Goal: Information Seeking & Learning: Find specific page/section

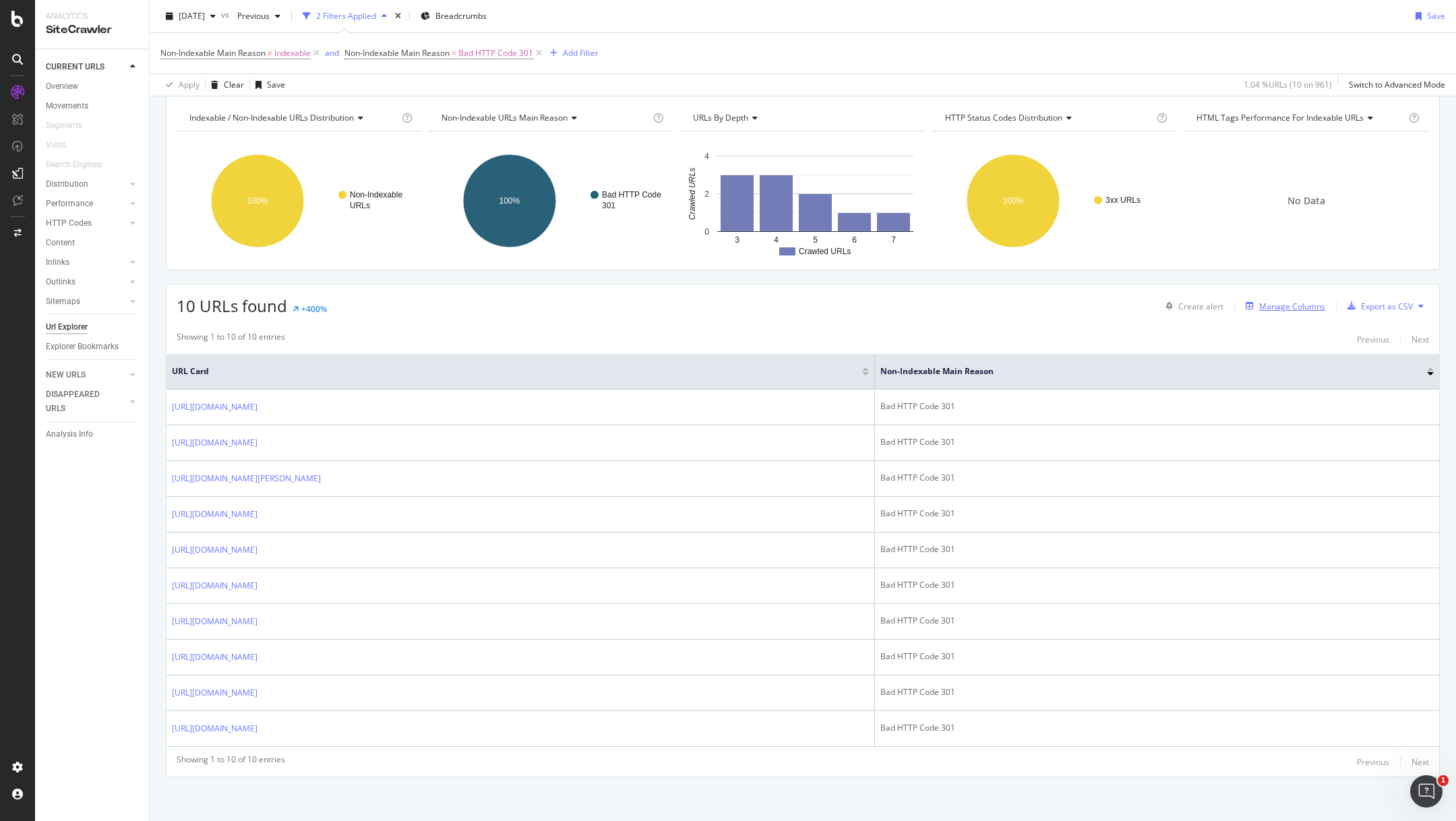
click at [1273, 302] on div "Manage Columns" at bounding box center [1292, 306] width 66 height 11
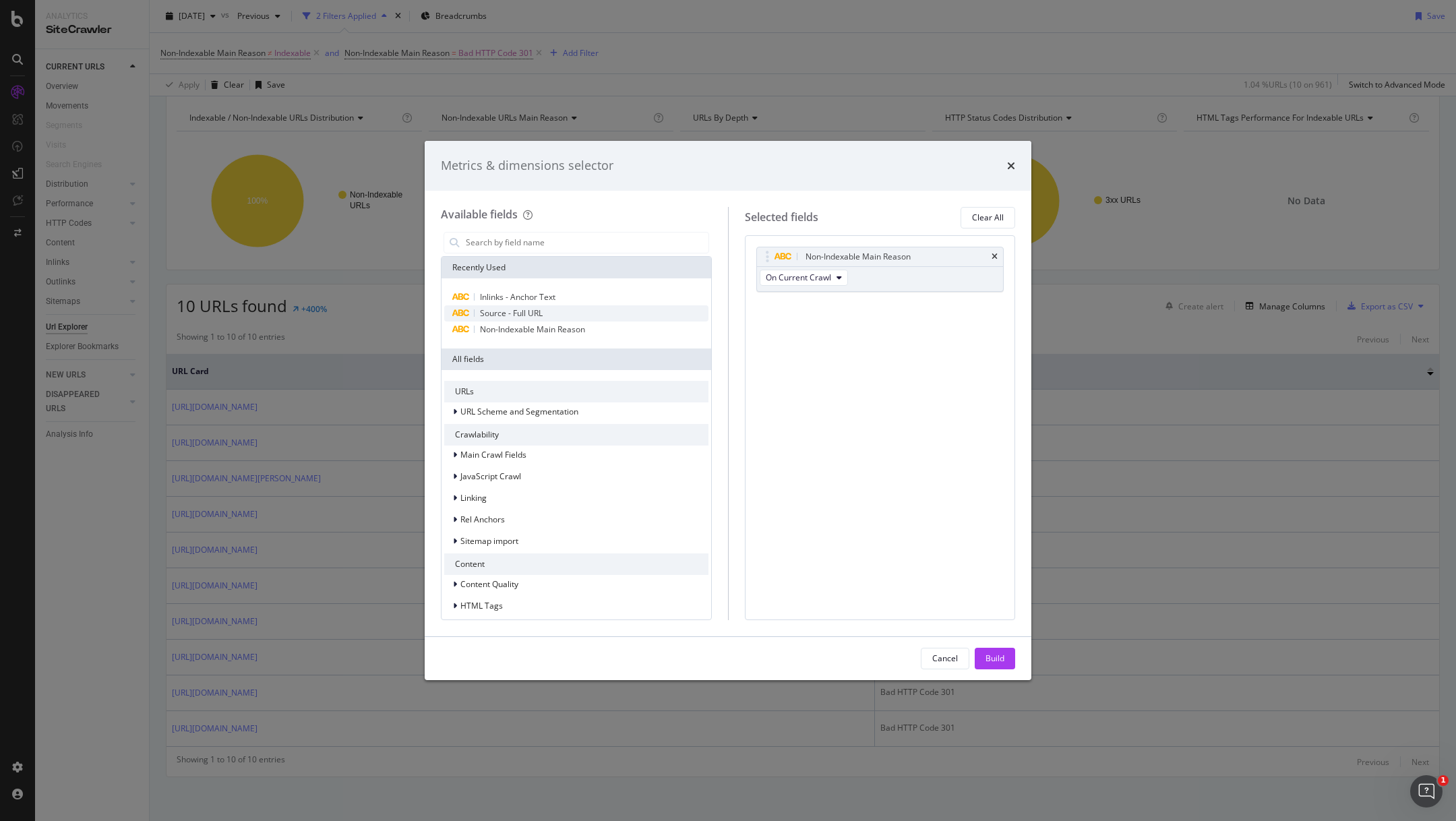
click at [653, 313] on div "Source - Full URL" at bounding box center [577, 313] width 265 height 16
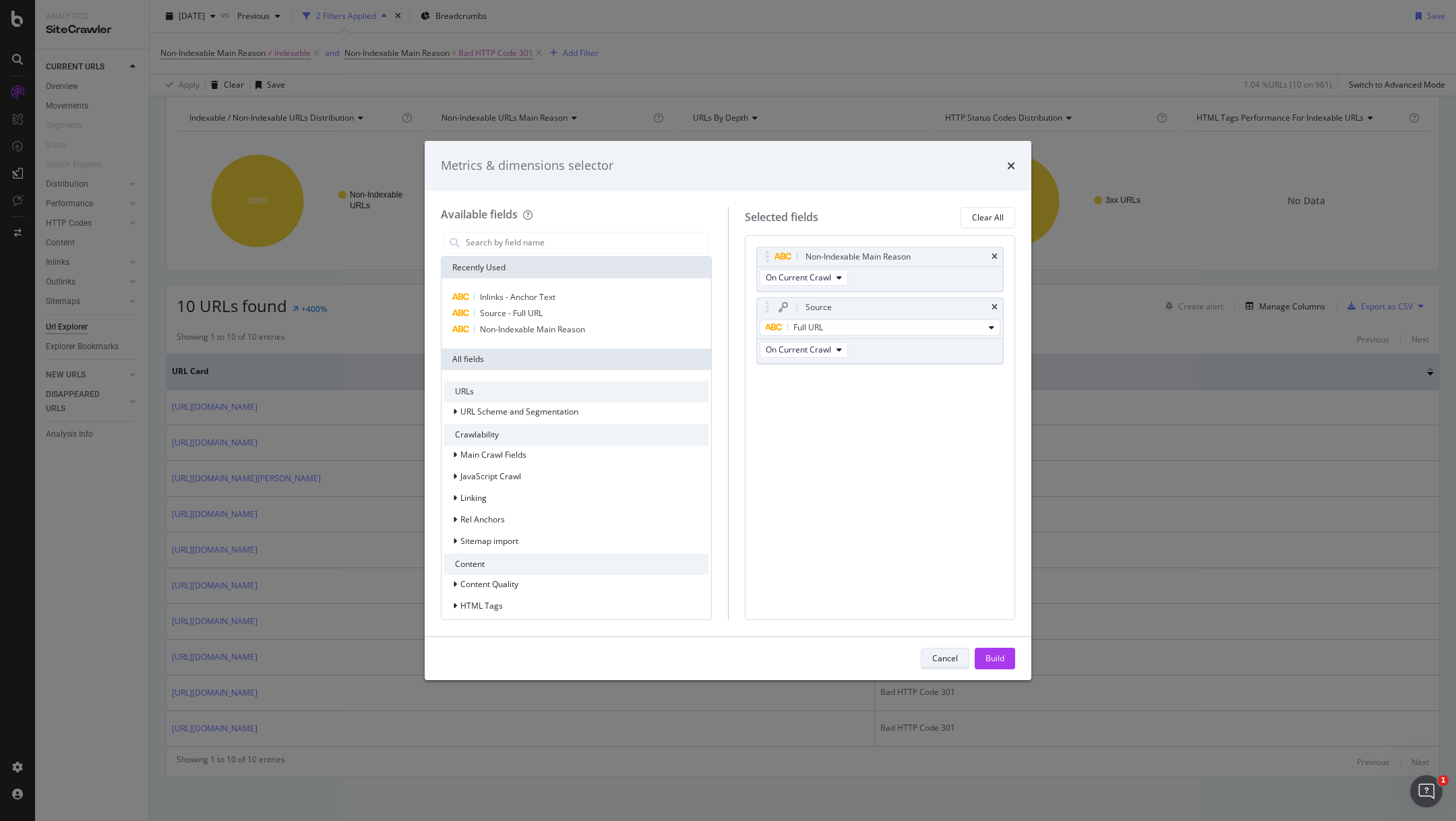
click at [932, 656] on button "Cancel" at bounding box center [945, 658] width 49 height 21
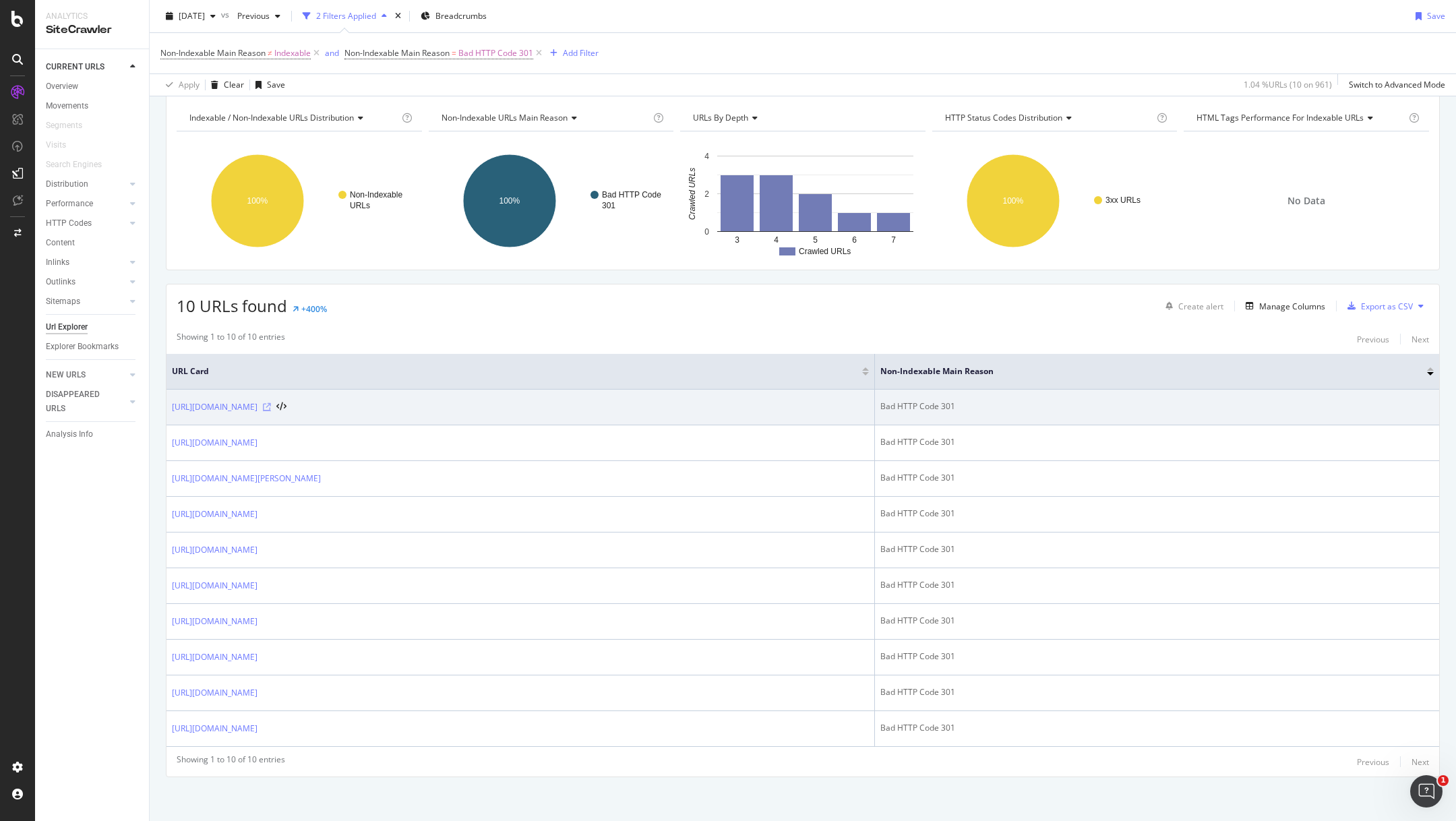
click at [271, 403] on icon at bounding box center [266, 406] width 8 height 8
click at [258, 401] on link "https://info.onedoc.ch/it/blog/terapeuti/tabella-di-corrispondenza-tariffa-590-…" at bounding box center [214, 407] width 85 height 14
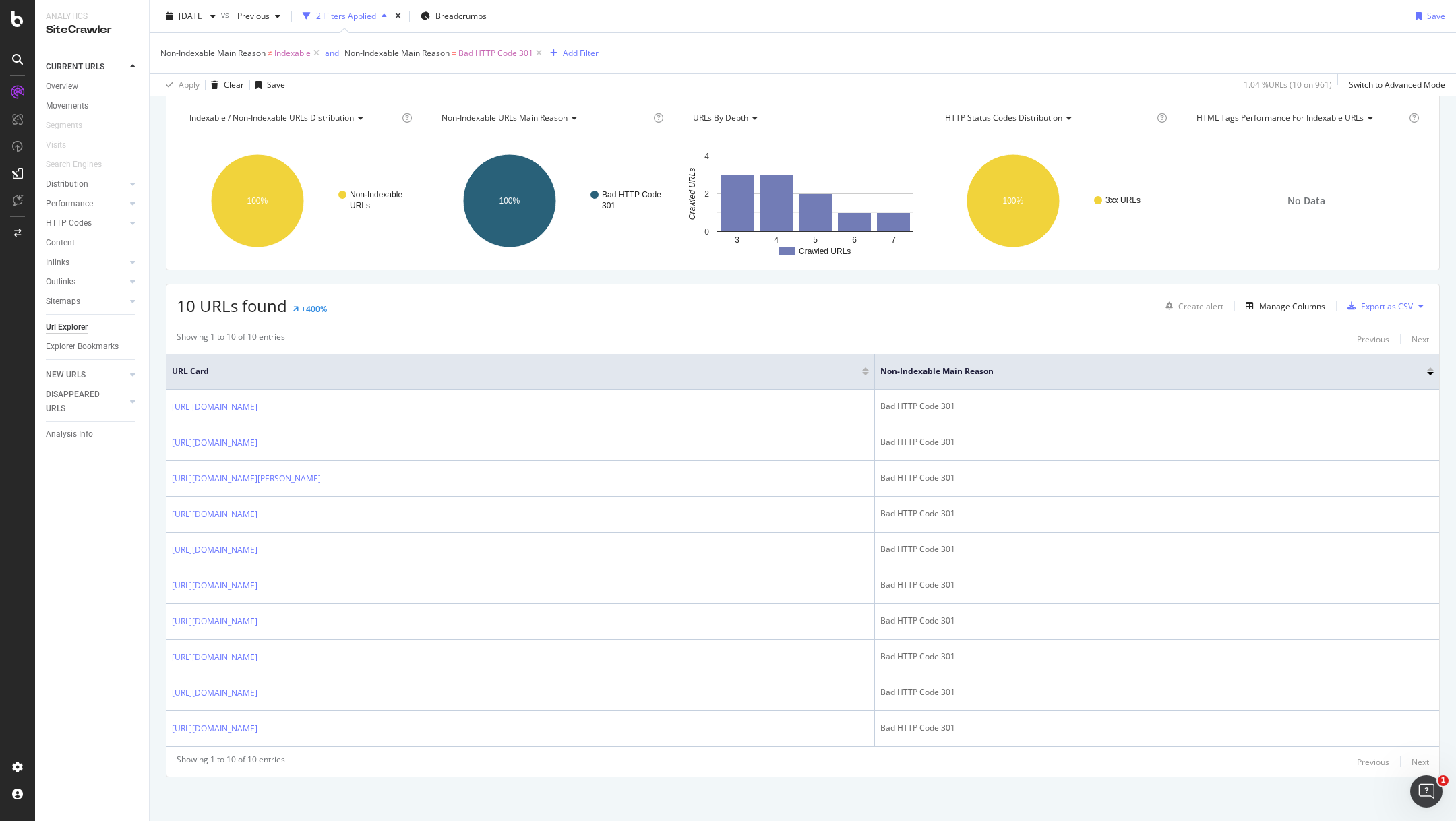
click at [1286, 316] on div "10 URLs found +400% Create alert Manage Columns Export as CSV Showing 1 to 10 o…" at bounding box center [802, 531] width 1274 height 493
click at [1285, 312] on div "Manage Columns" at bounding box center [1283, 306] width 85 height 15
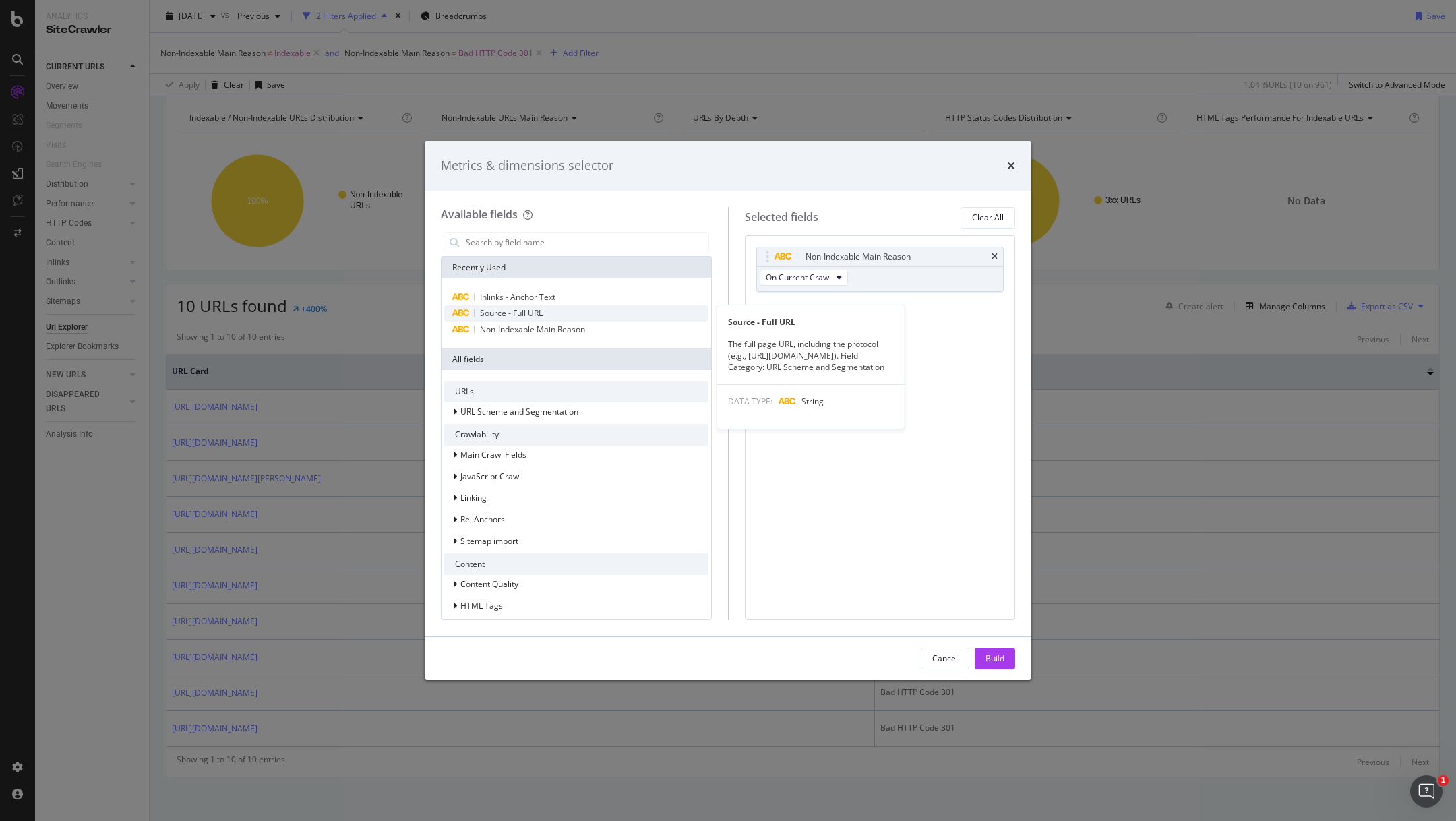
click at [557, 310] on div "Source - Full URL" at bounding box center [577, 313] width 265 height 16
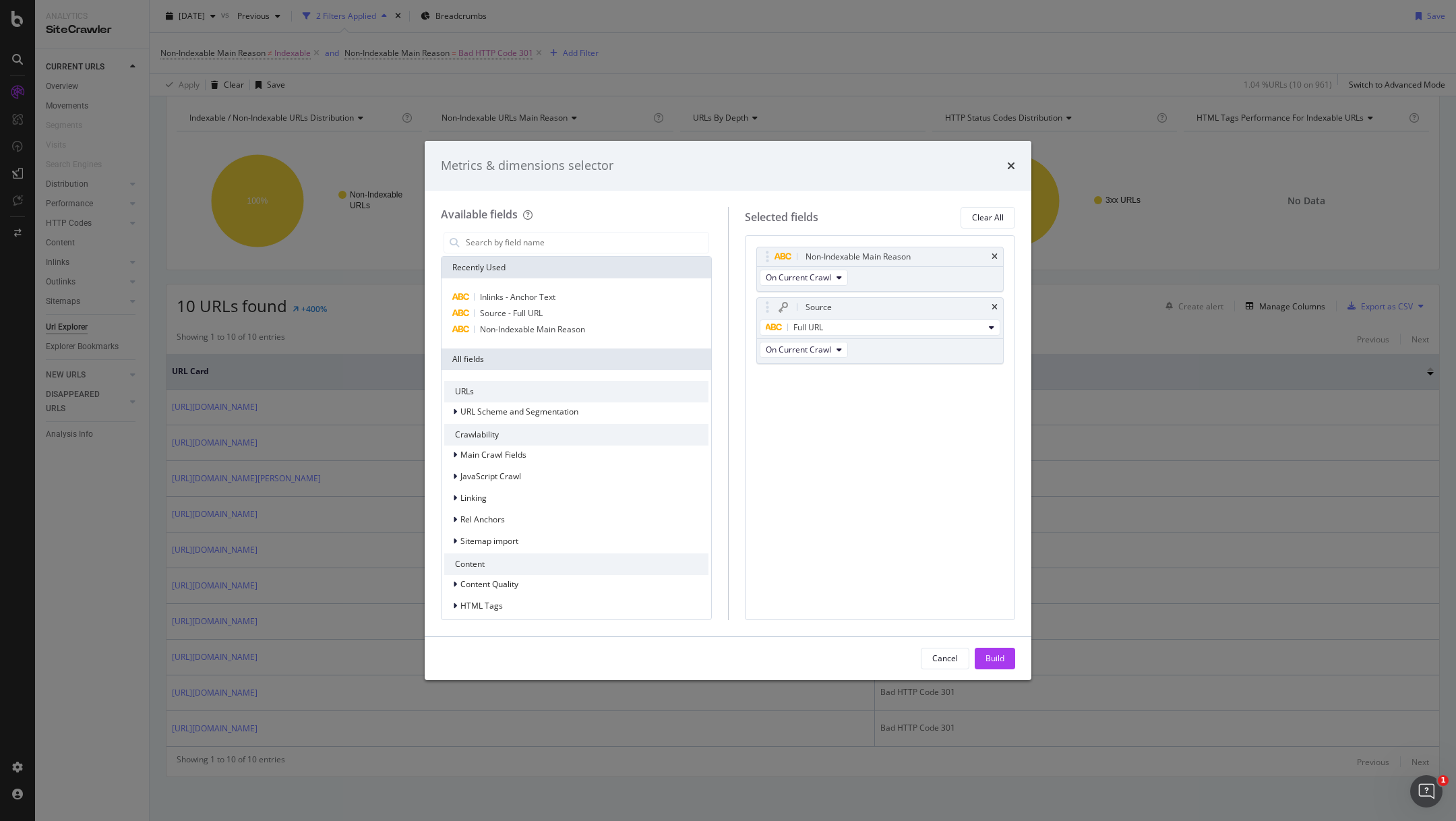
click at [990, 645] on div "Cancel Build" at bounding box center [728, 658] width 607 height 44
click at [986, 664] on div "Build" at bounding box center [995, 658] width 19 height 11
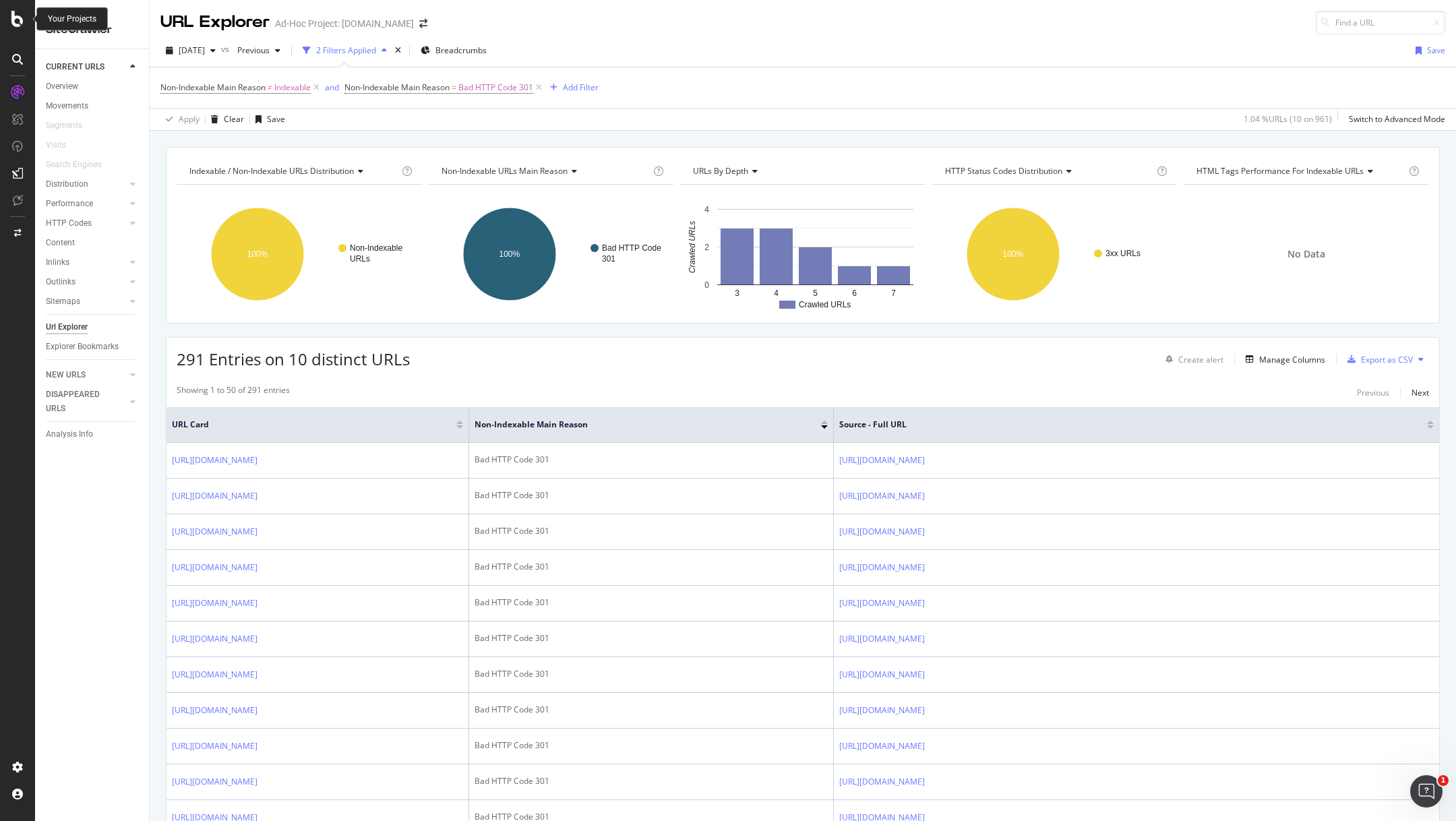
click at [15, 24] on icon at bounding box center [17, 19] width 12 height 16
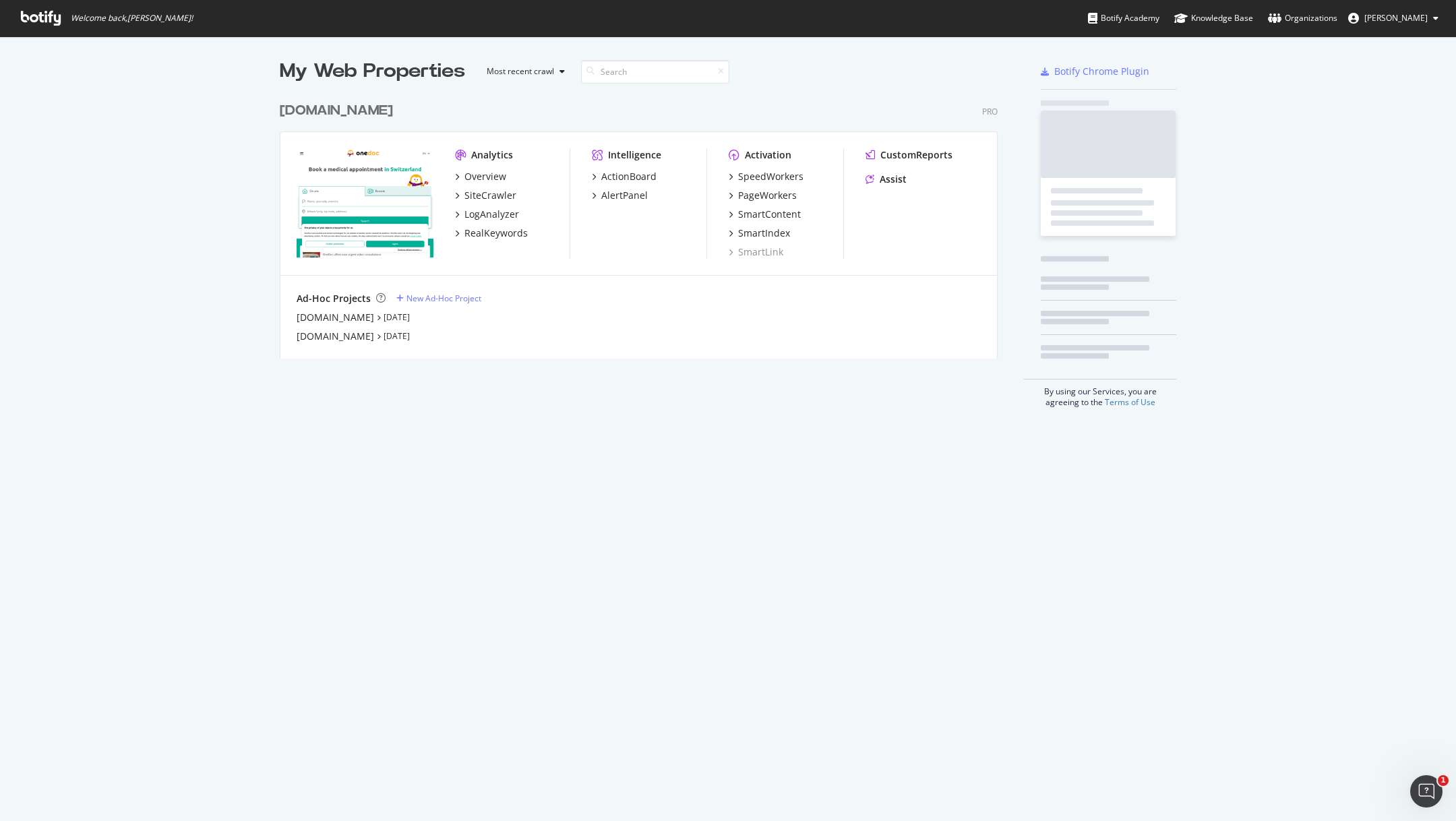
scroll to position [821, 1456]
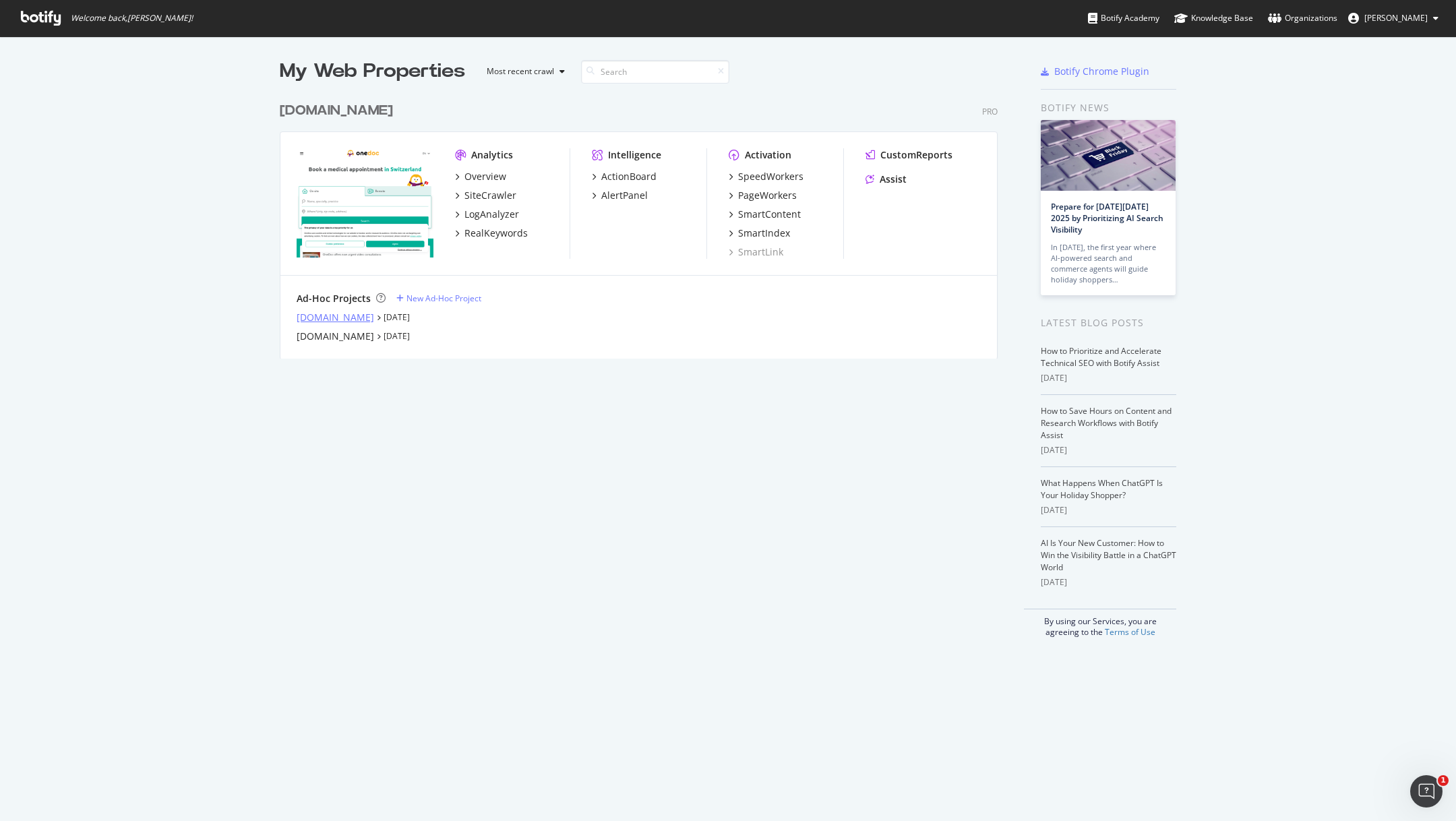
click at [358, 311] on div "info.onedoc.ch" at bounding box center [335, 317] width 78 height 14
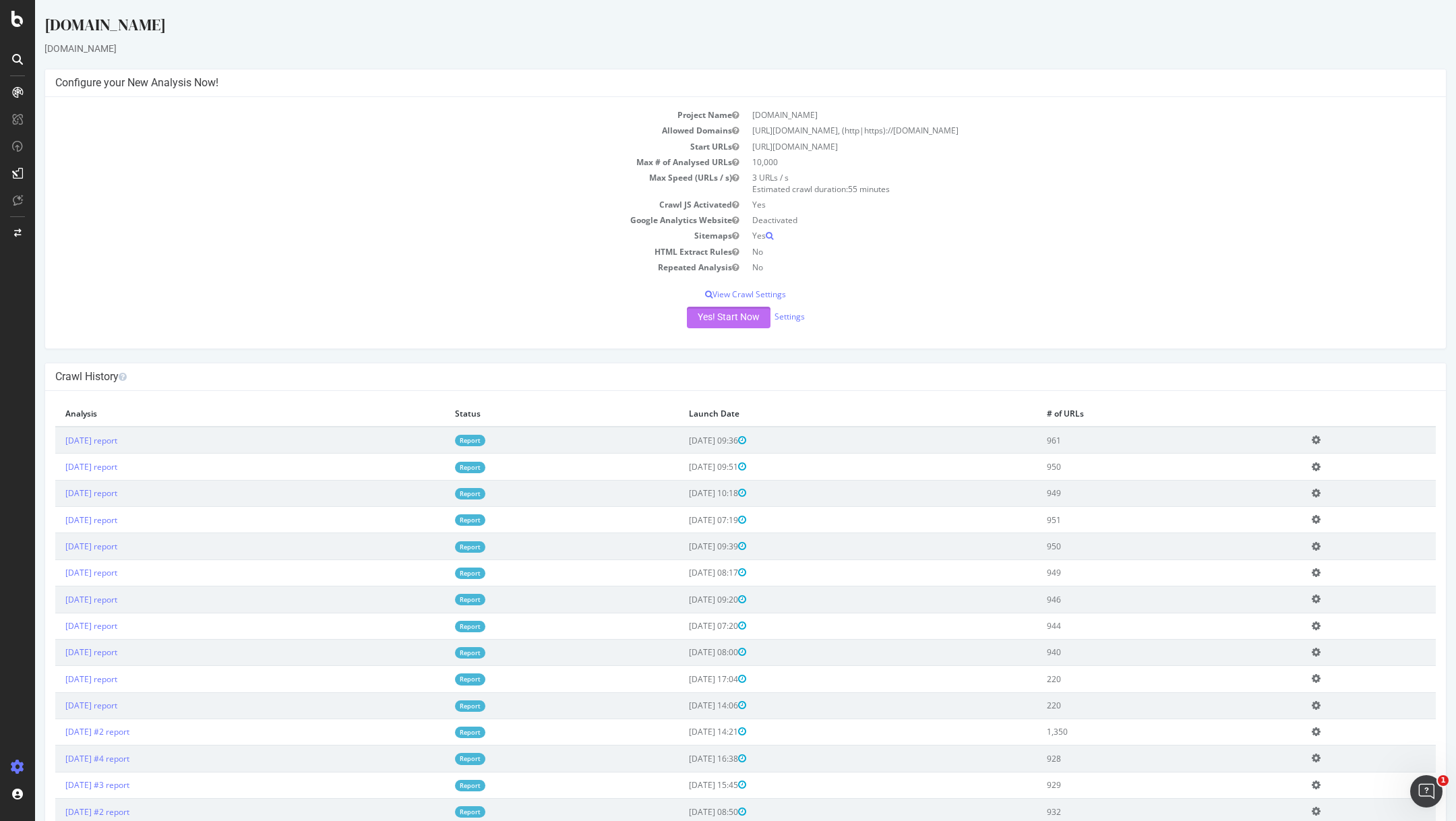
click at [718, 319] on button "Yes! Start Now" at bounding box center [729, 317] width 84 height 21
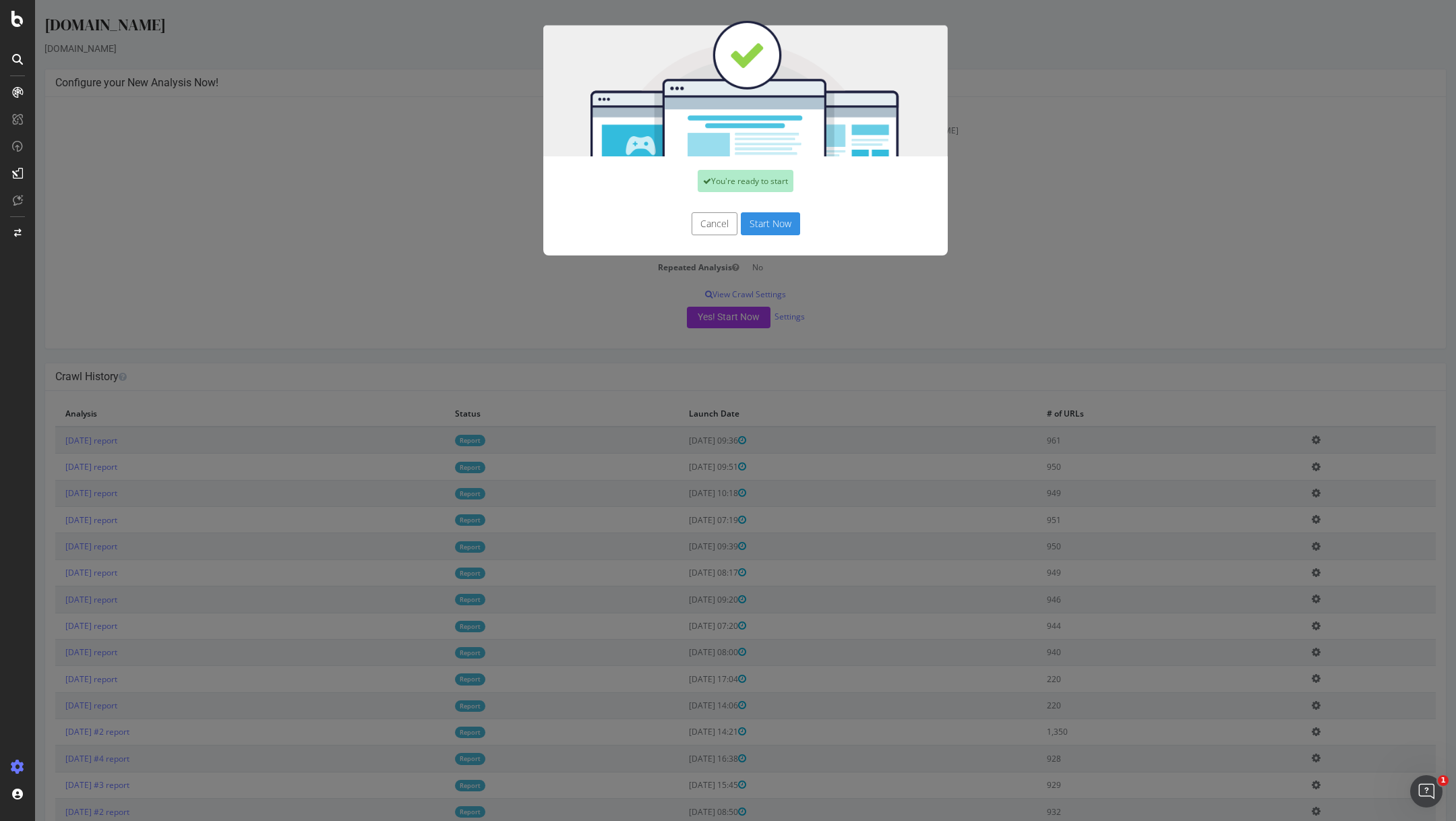
click at [723, 227] on button "Cancel" at bounding box center [714, 224] width 46 height 23
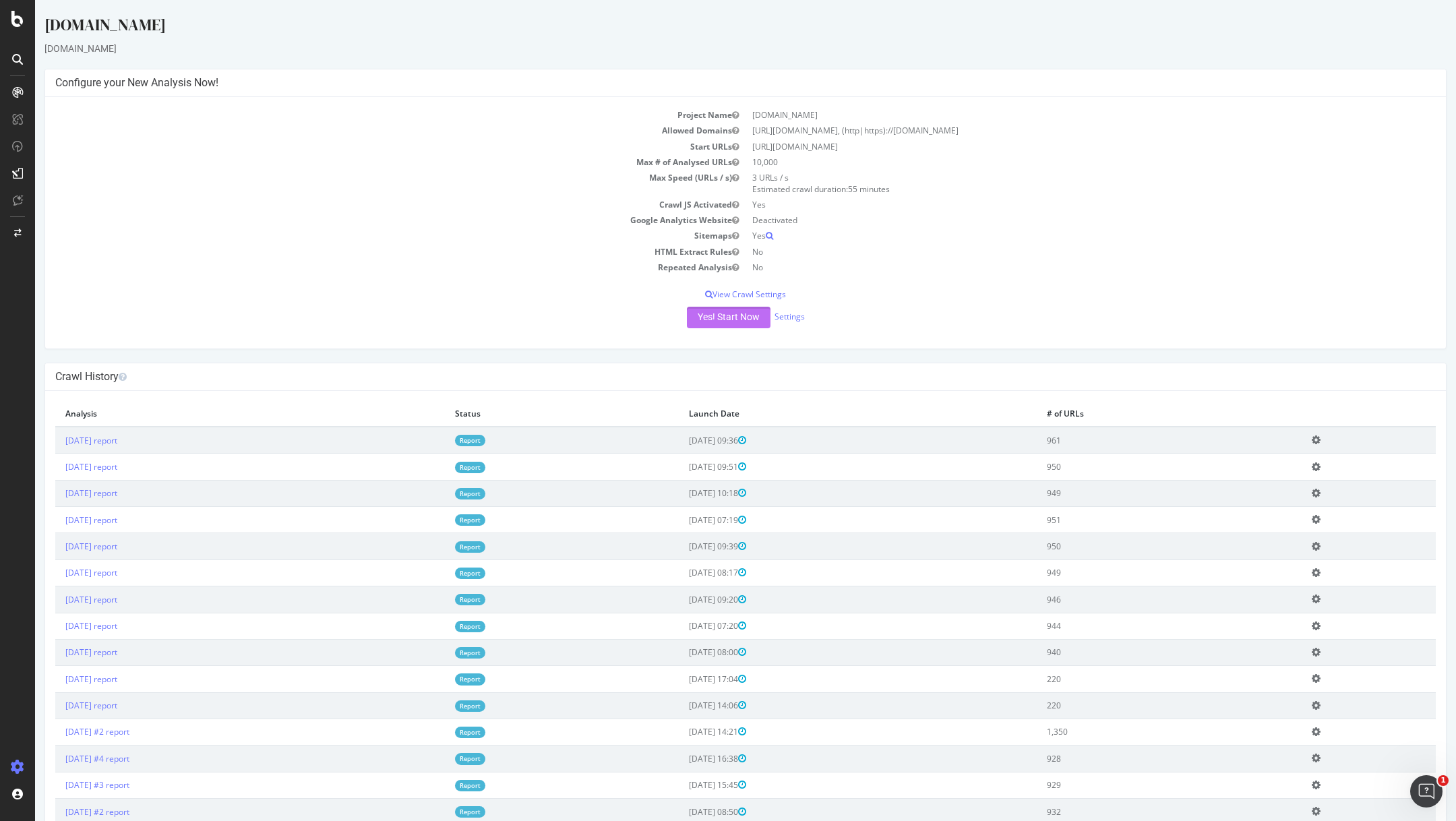
click at [753, 312] on button "Yes! Start Now" at bounding box center [729, 317] width 84 height 21
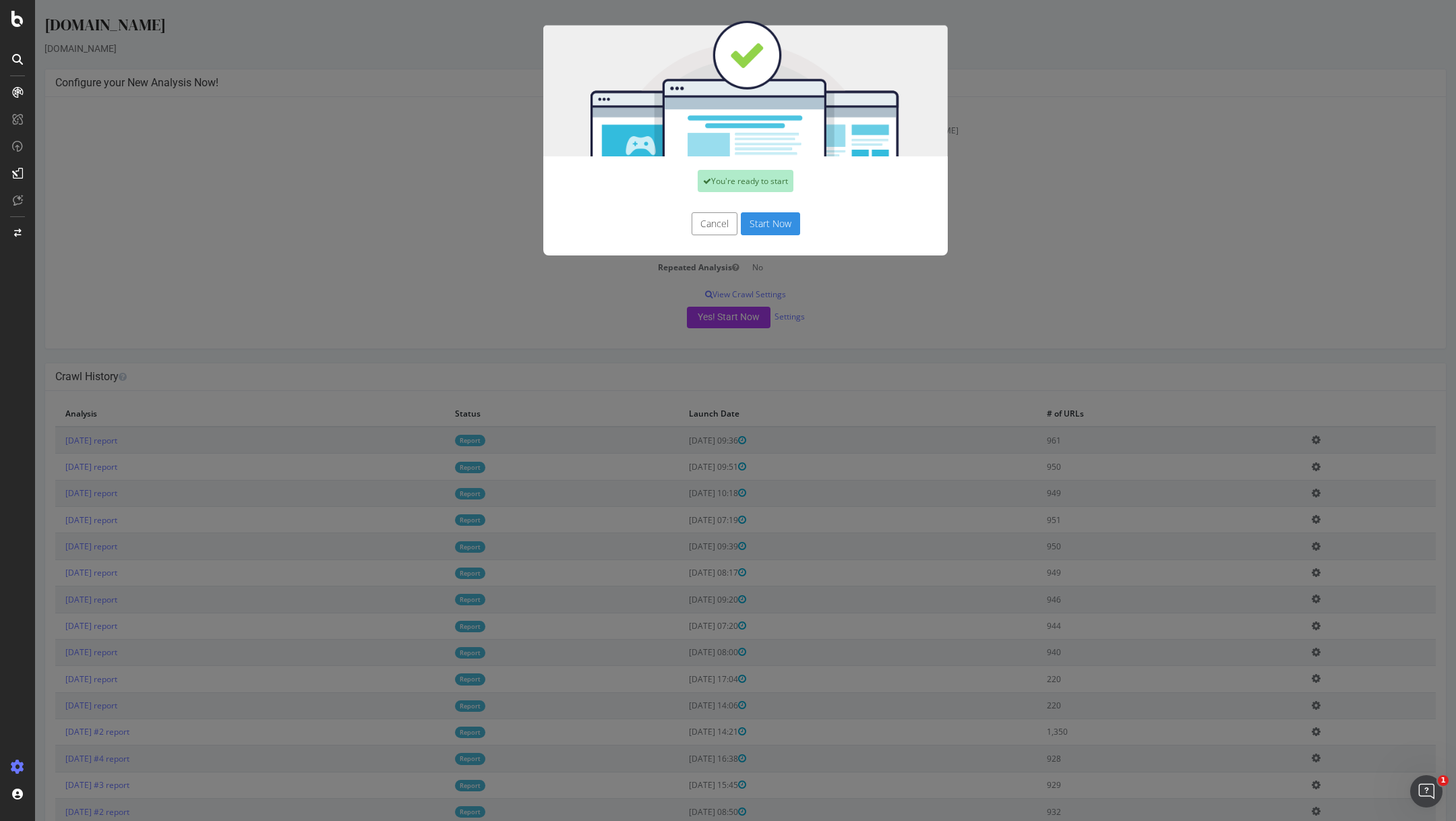
click at [775, 214] on button "Start Now" at bounding box center [771, 224] width 60 height 23
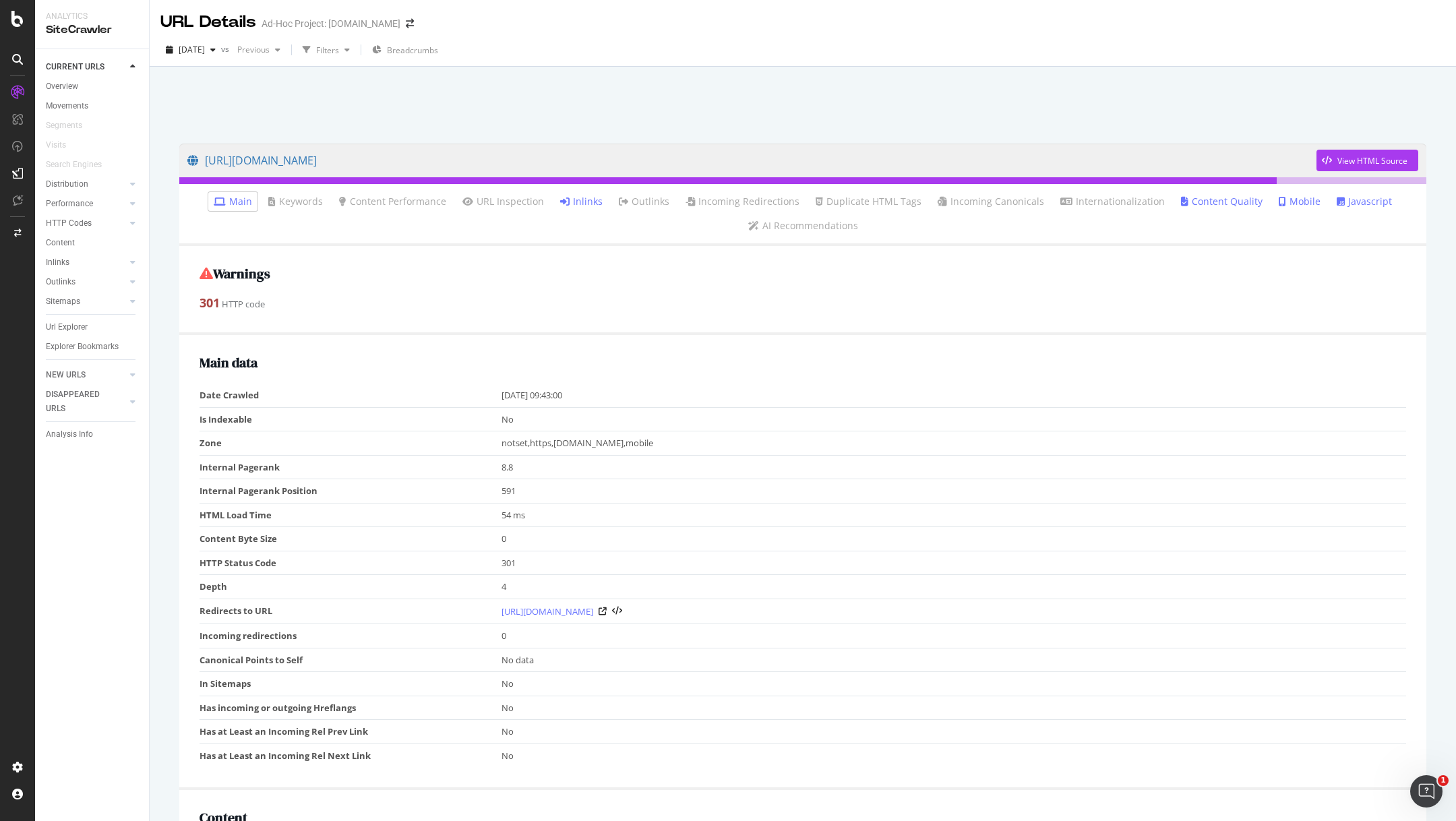
click at [594, 195] on li "Inlinks" at bounding box center [581, 201] width 53 height 19
click at [594, 204] on link "Inlinks" at bounding box center [581, 201] width 43 height 14
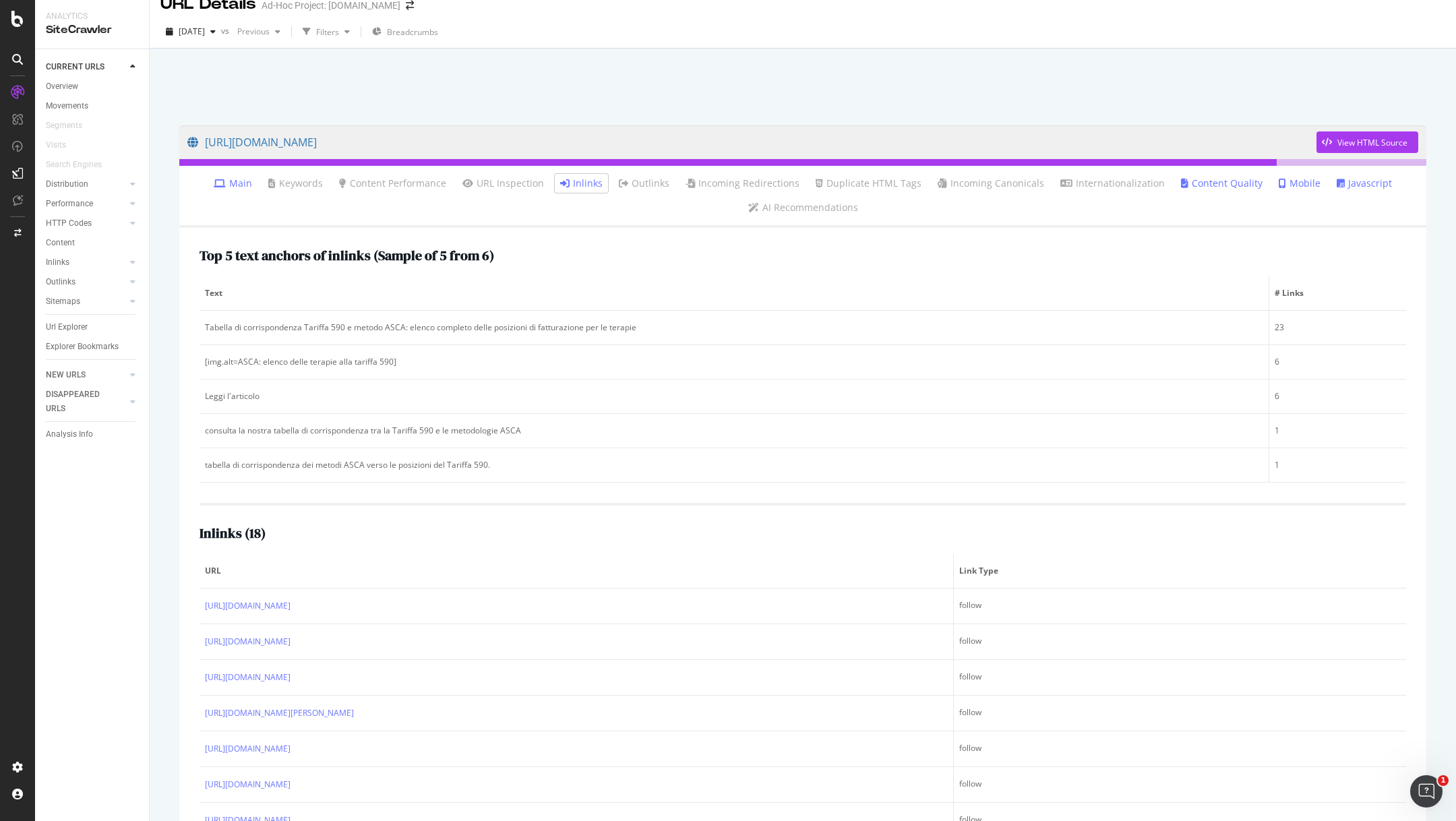
scroll to position [2, 0]
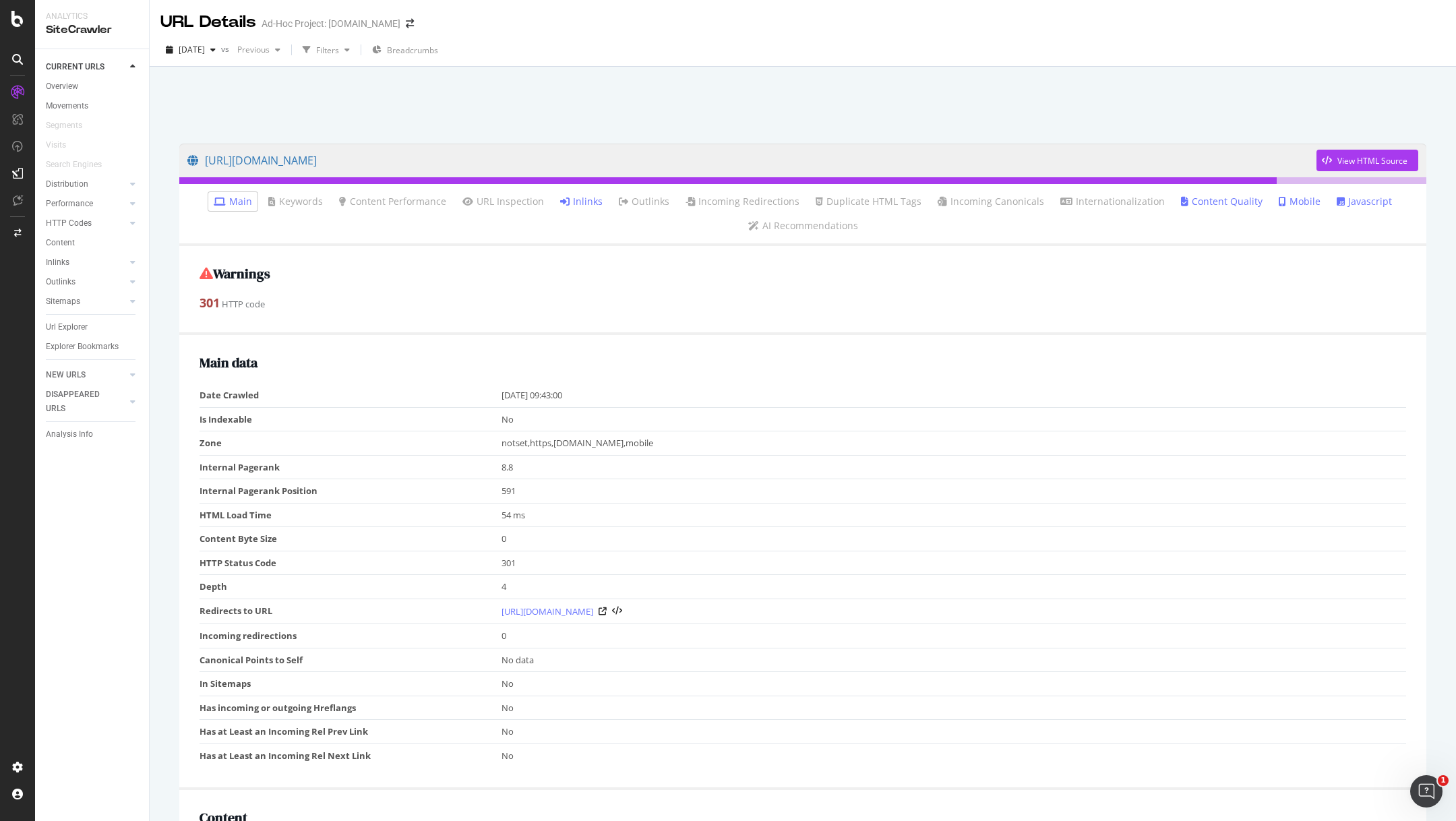
click at [18, 52] on div at bounding box center [17, 59] width 21 height 21
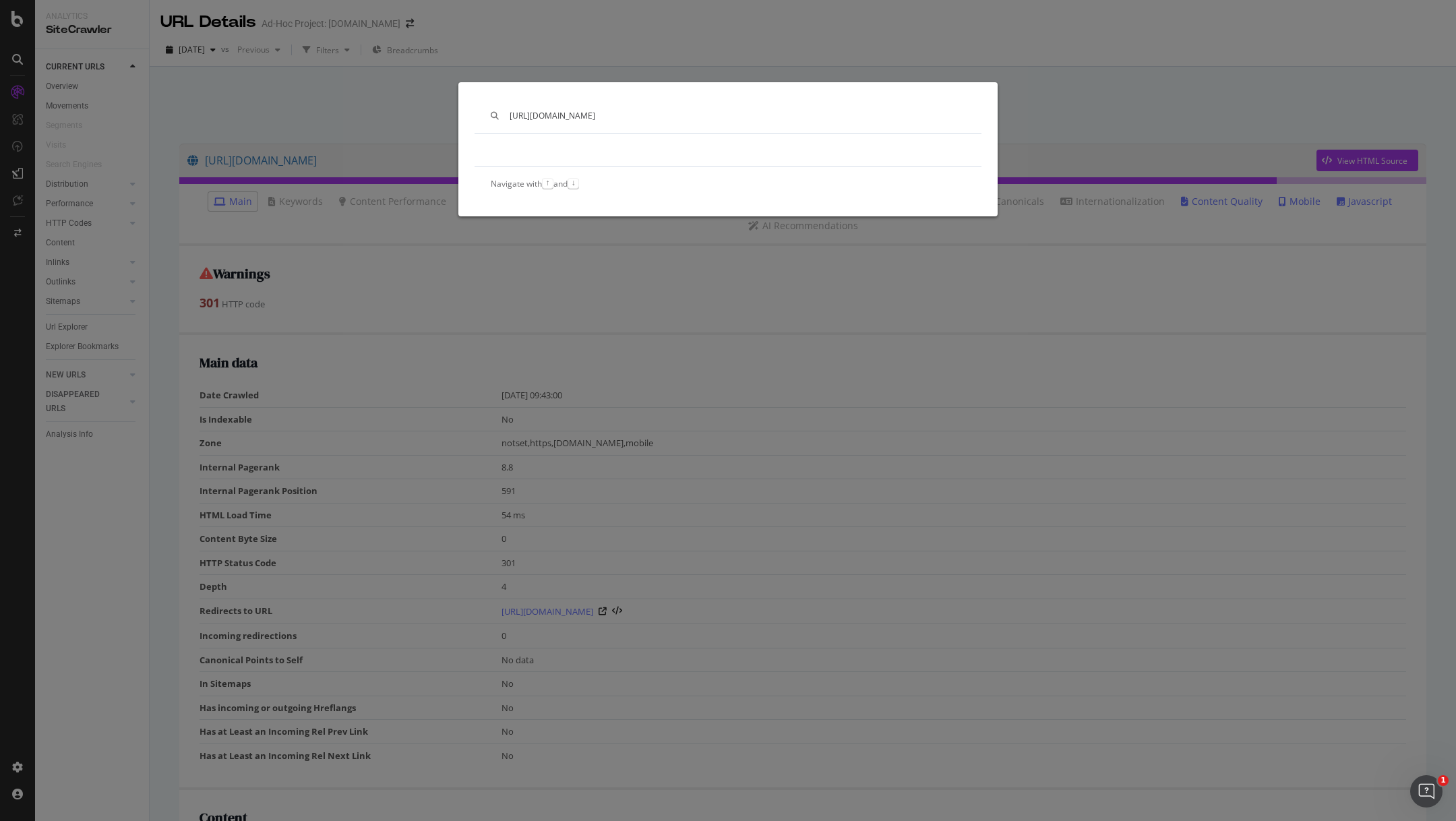
type input "[URL][DOMAIN_NAME]"
click at [385, 70] on div "https://info.onedoc.ch/en/general-practitioner-salary-switzerland/ Navigate wit…" at bounding box center [728, 410] width 1456 height 821
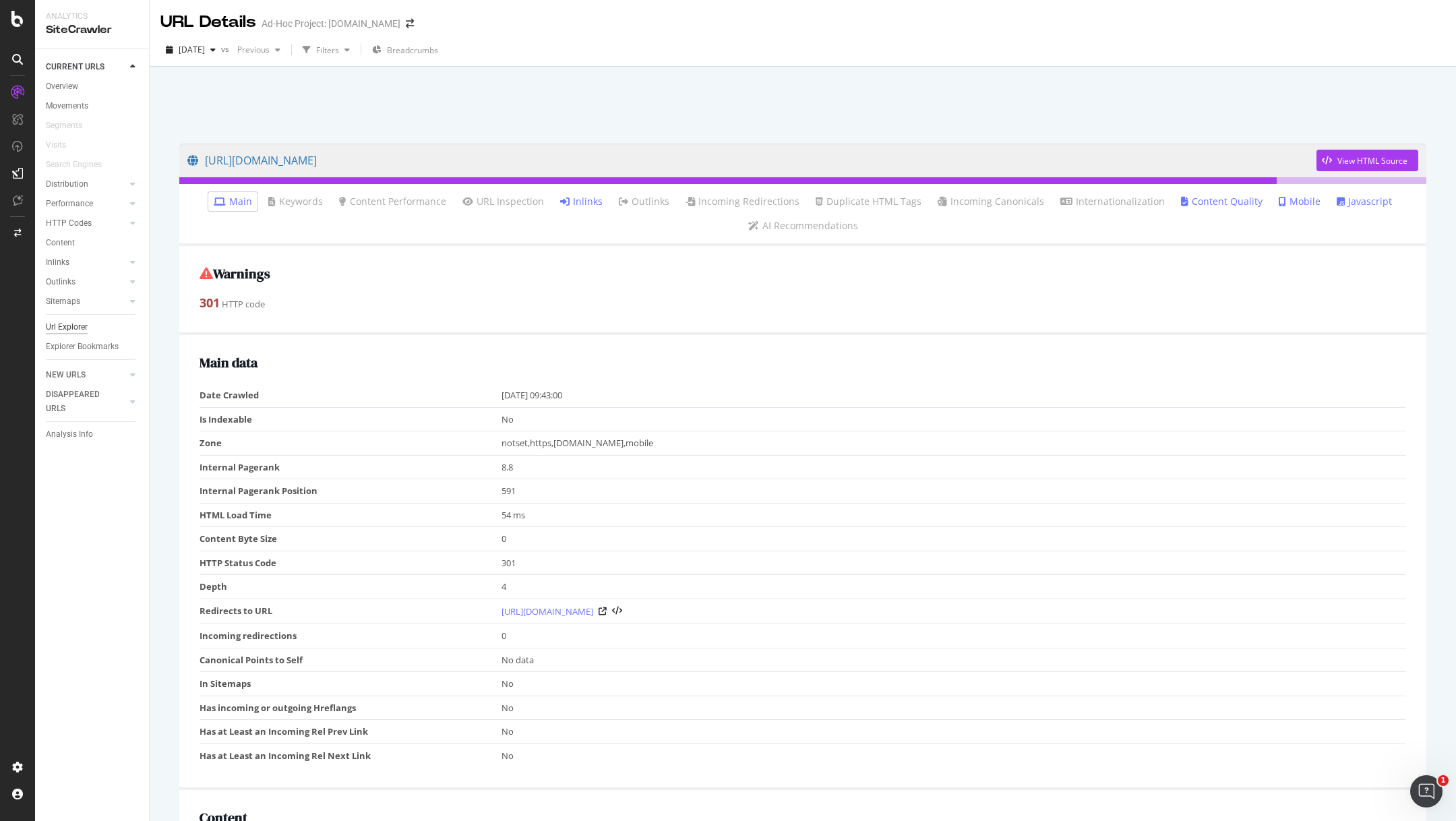
click at [80, 328] on div "Url Explorer" at bounding box center [67, 327] width 42 height 15
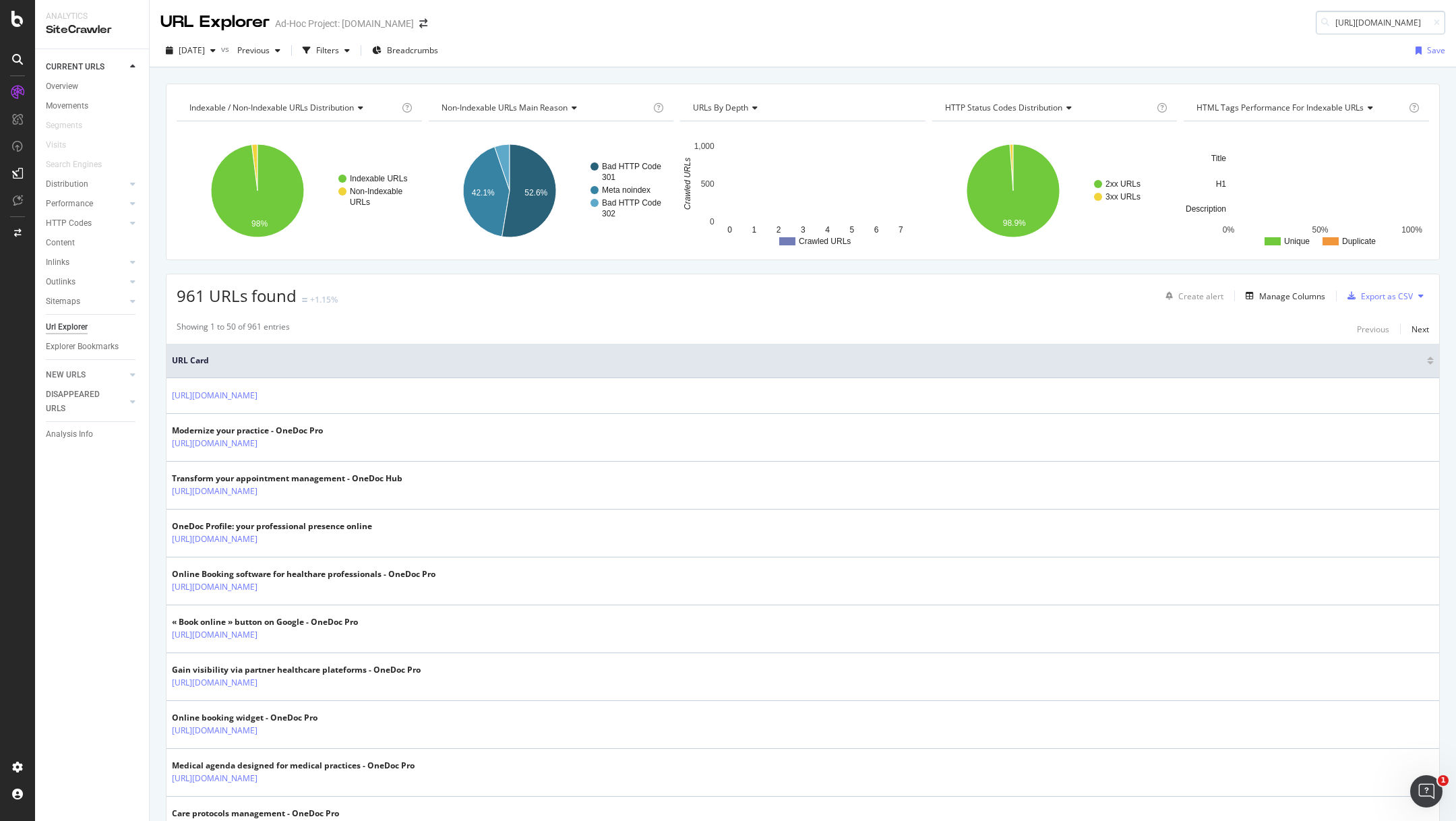
scroll to position [0, 158]
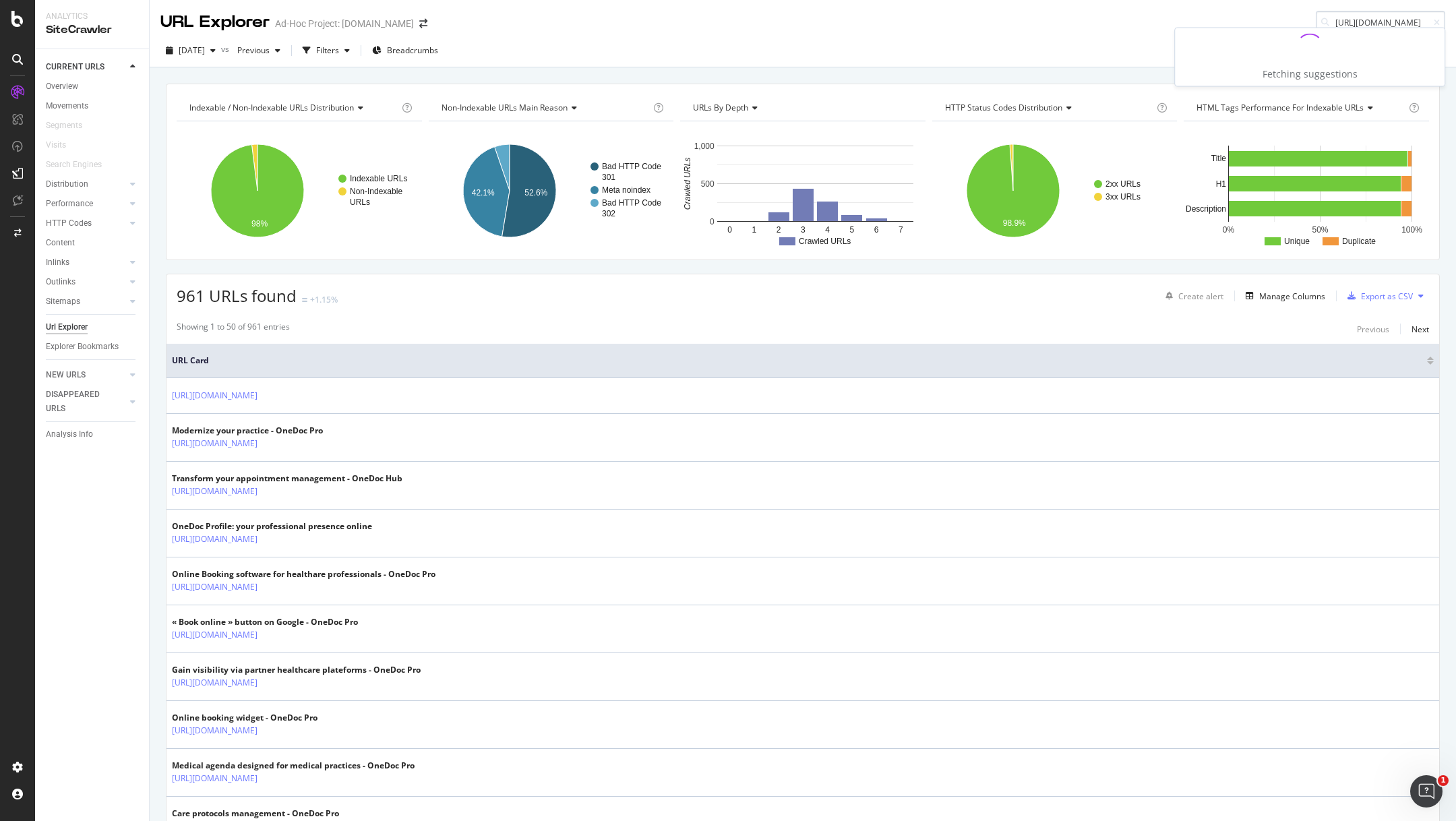
type input "[URL][DOMAIN_NAME]"
drag, startPoint x: 1369, startPoint y: 16, endPoint x: 1293, endPoint y: 16, distance: 76.0
click at [1293, 16] on div "URL Explorer Ad-Hoc Project: info.onedoc.ch https://info.onedoc.ch/en/general-p…" at bounding box center [802, 17] width 1307 height 34
click at [1199, 13] on div "URL Explorer Ad-Hoc Project: info.onedoc.ch https://info.onedoc.ch/en/general-p…" at bounding box center [802, 17] width 1307 height 34
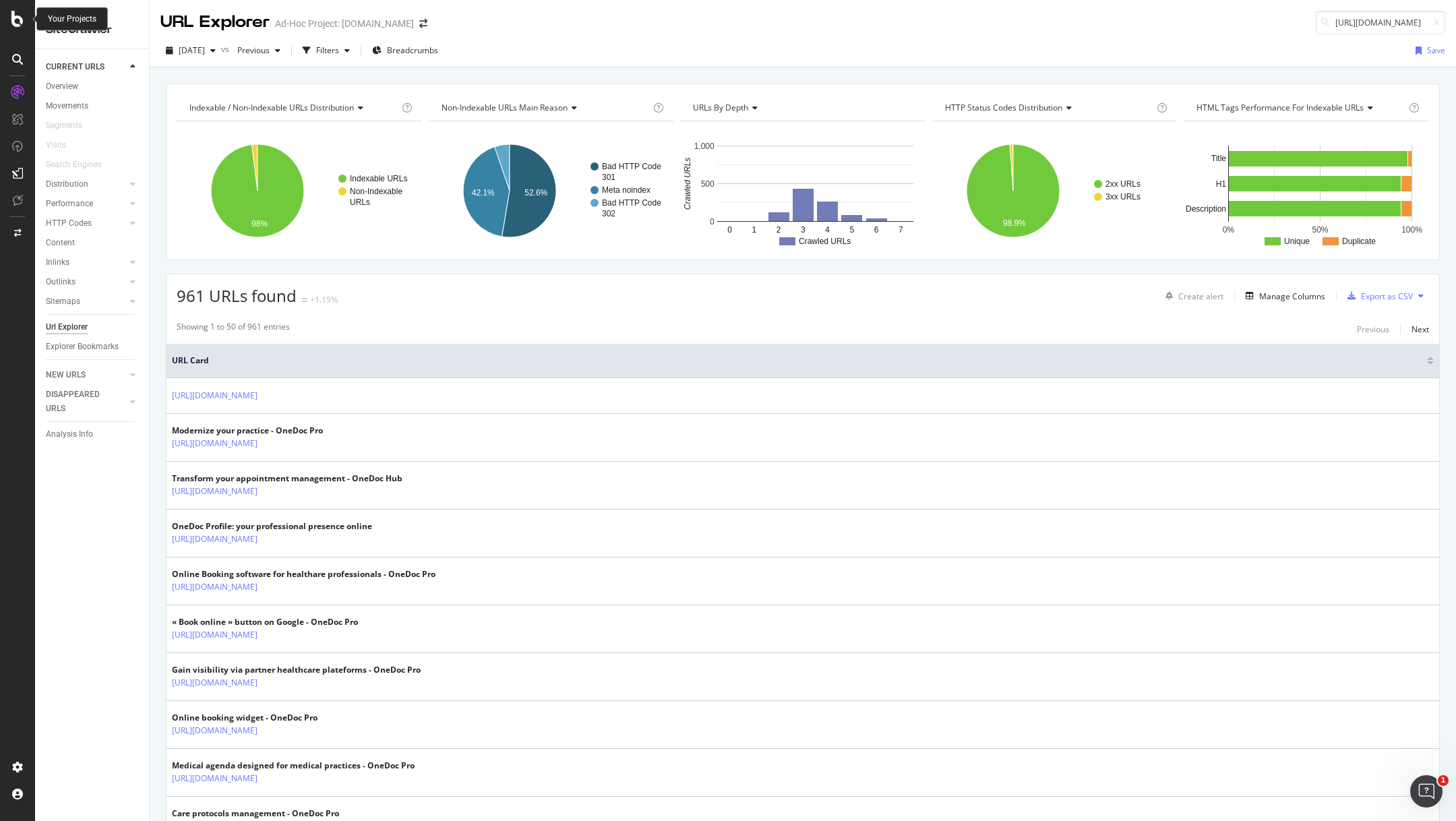
click at [20, 18] on icon at bounding box center [17, 19] width 12 height 16
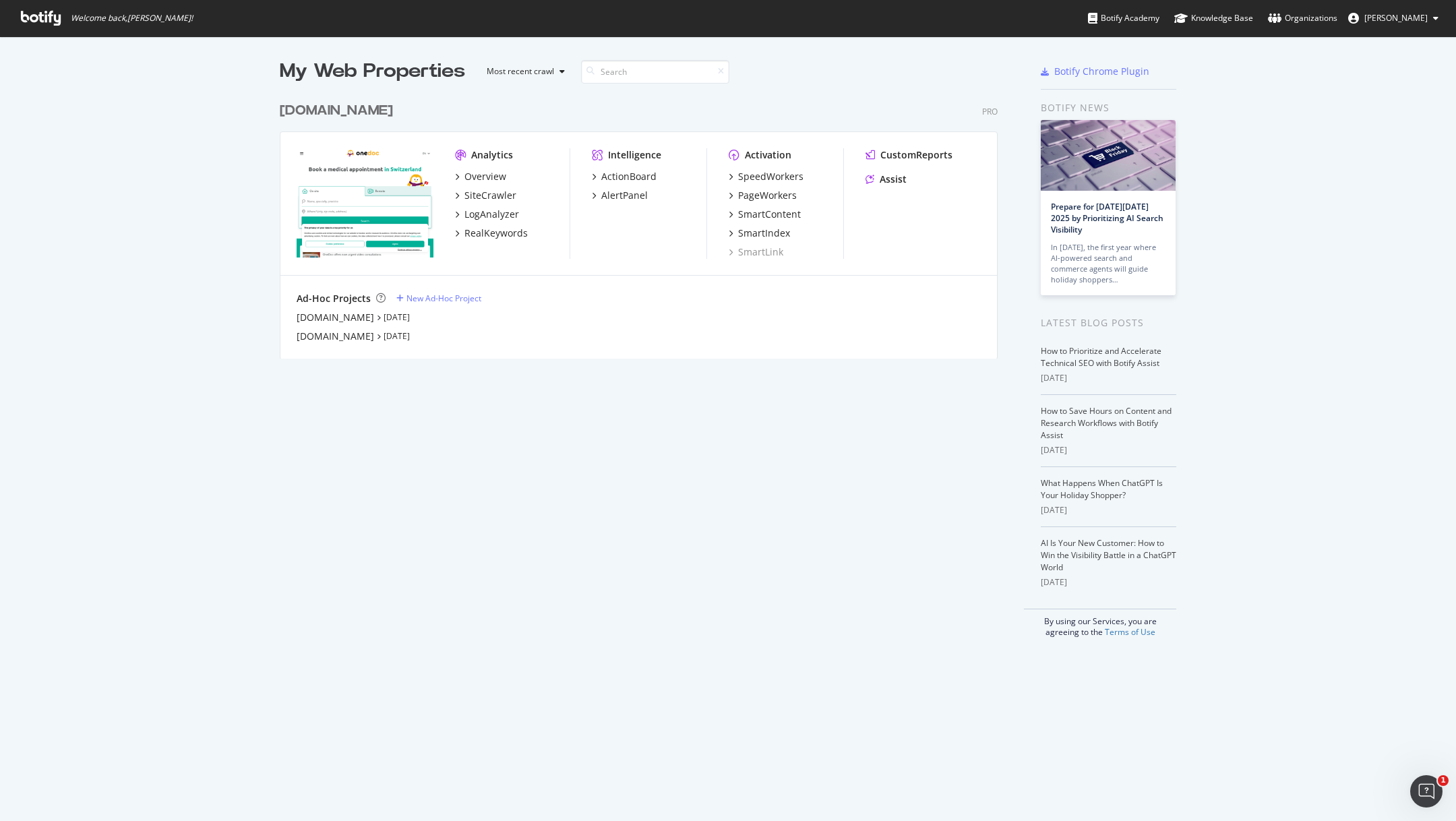
scroll to position [821, 1456]
click at [492, 175] on div "Overview" at bounding box center [485, 177] width 42 height 14
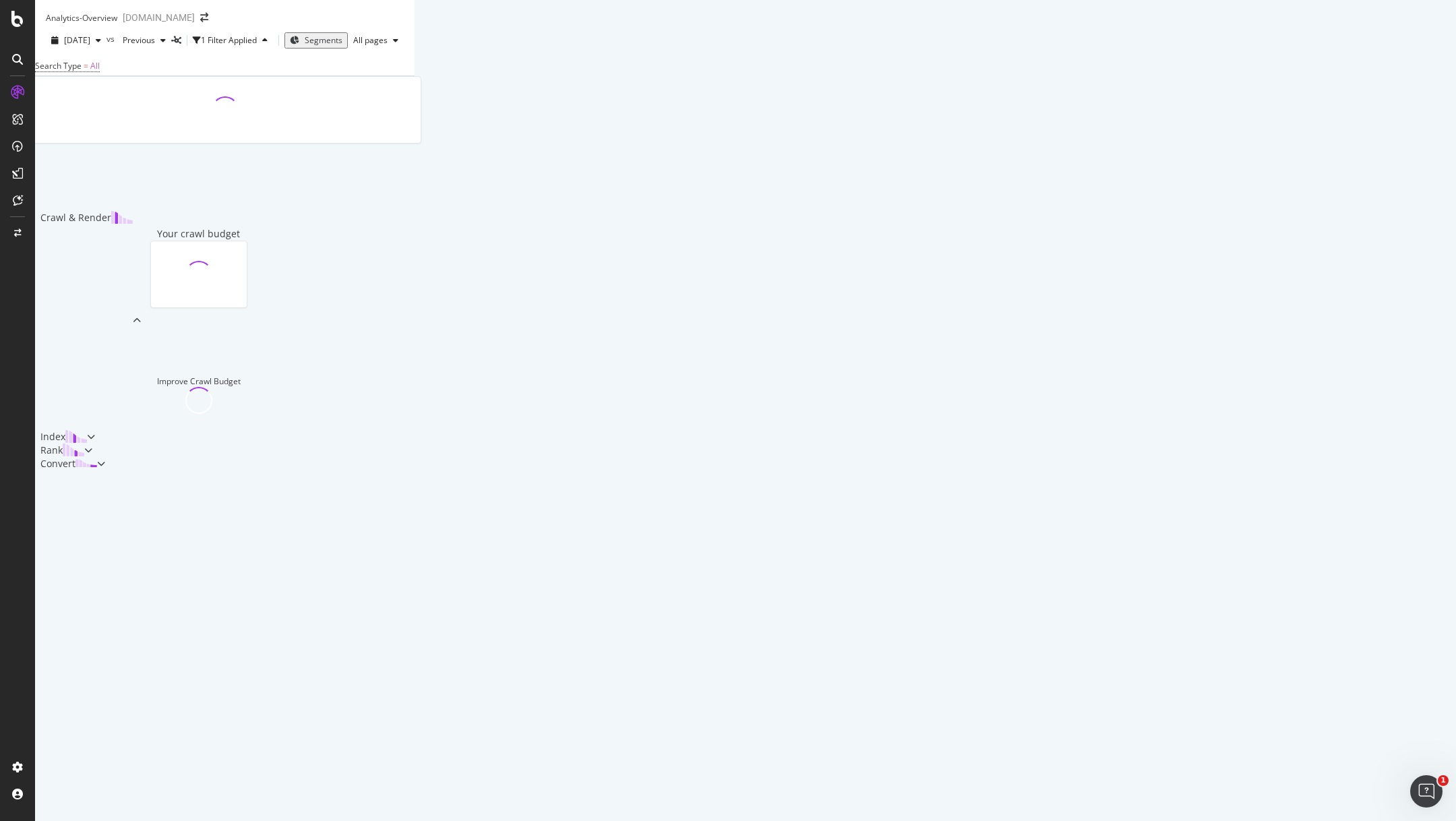
click at [20, 88] on icon at bounding box center [18, 92] width 14 height 14
click at [16, 92] on icon at bounding box center [18, 92] width 14 height 14
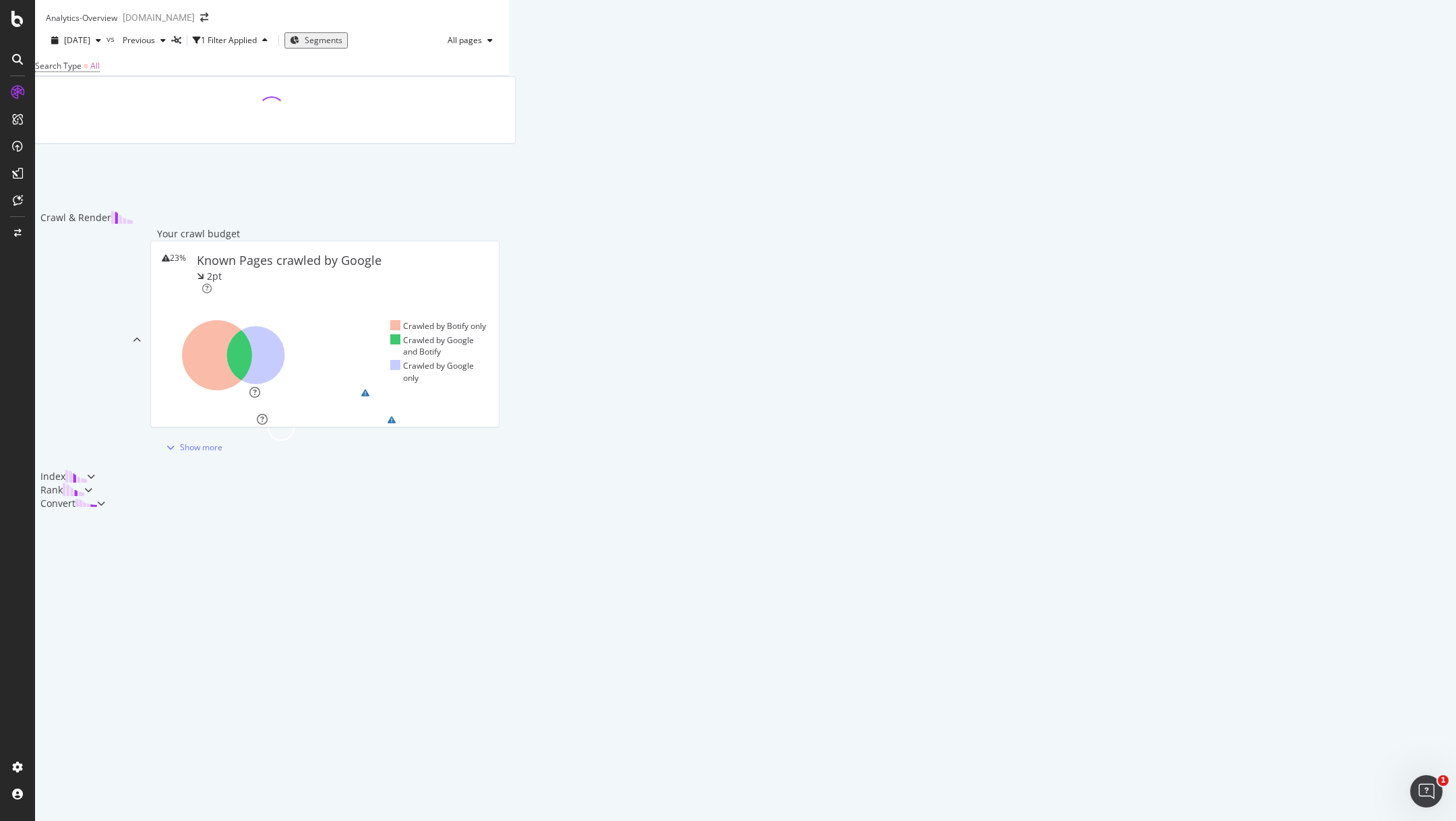
click at [16, 90] on icon at bounding box center [18, 92] width 14 height 14
click at [60, 120] on div "Overview" at bounding box center [68, 125] width 38 height 14
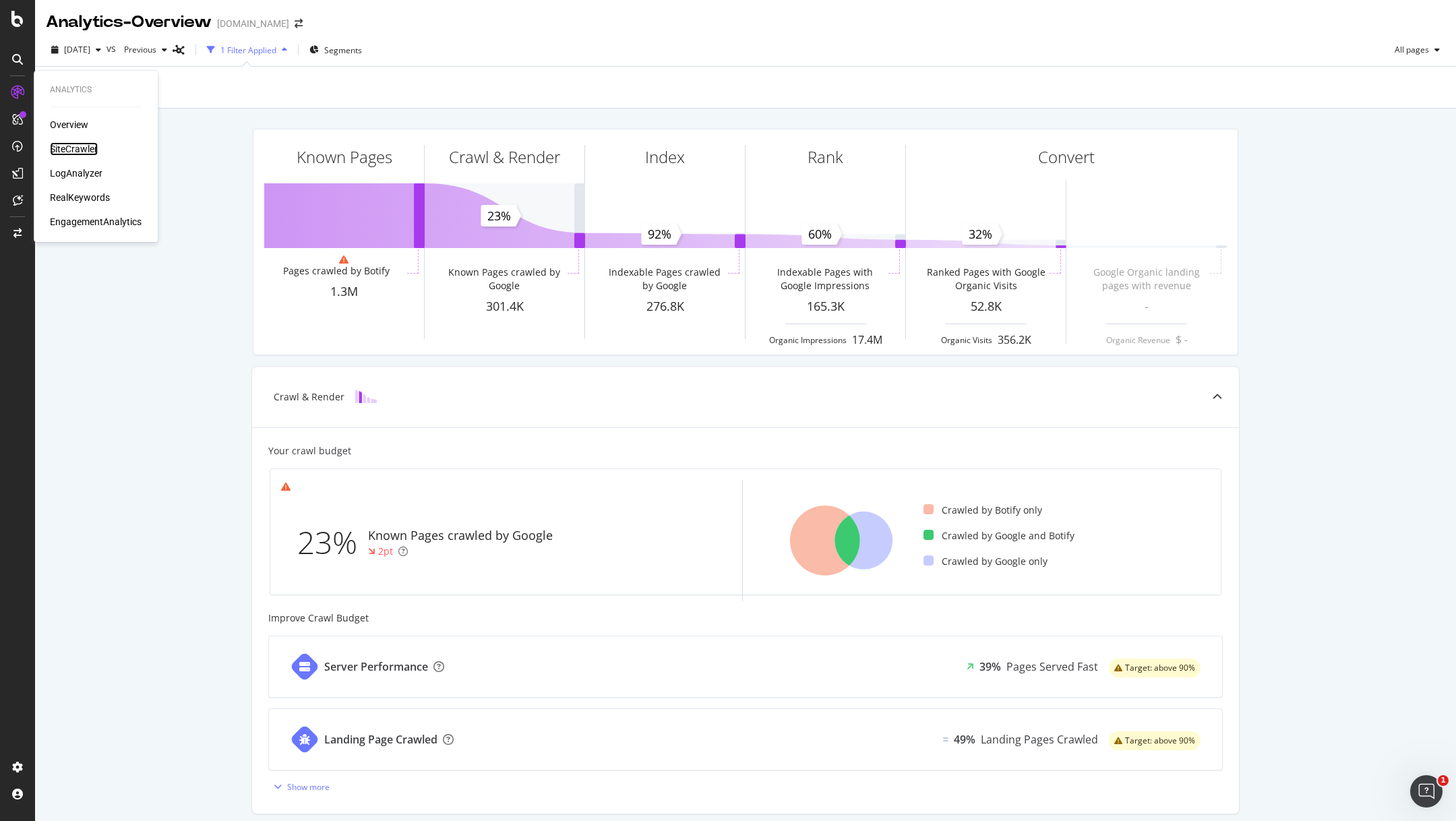
click at [65, 144] on div "SiteCrawler" at bounding box center [73, 149] width 48 height 14
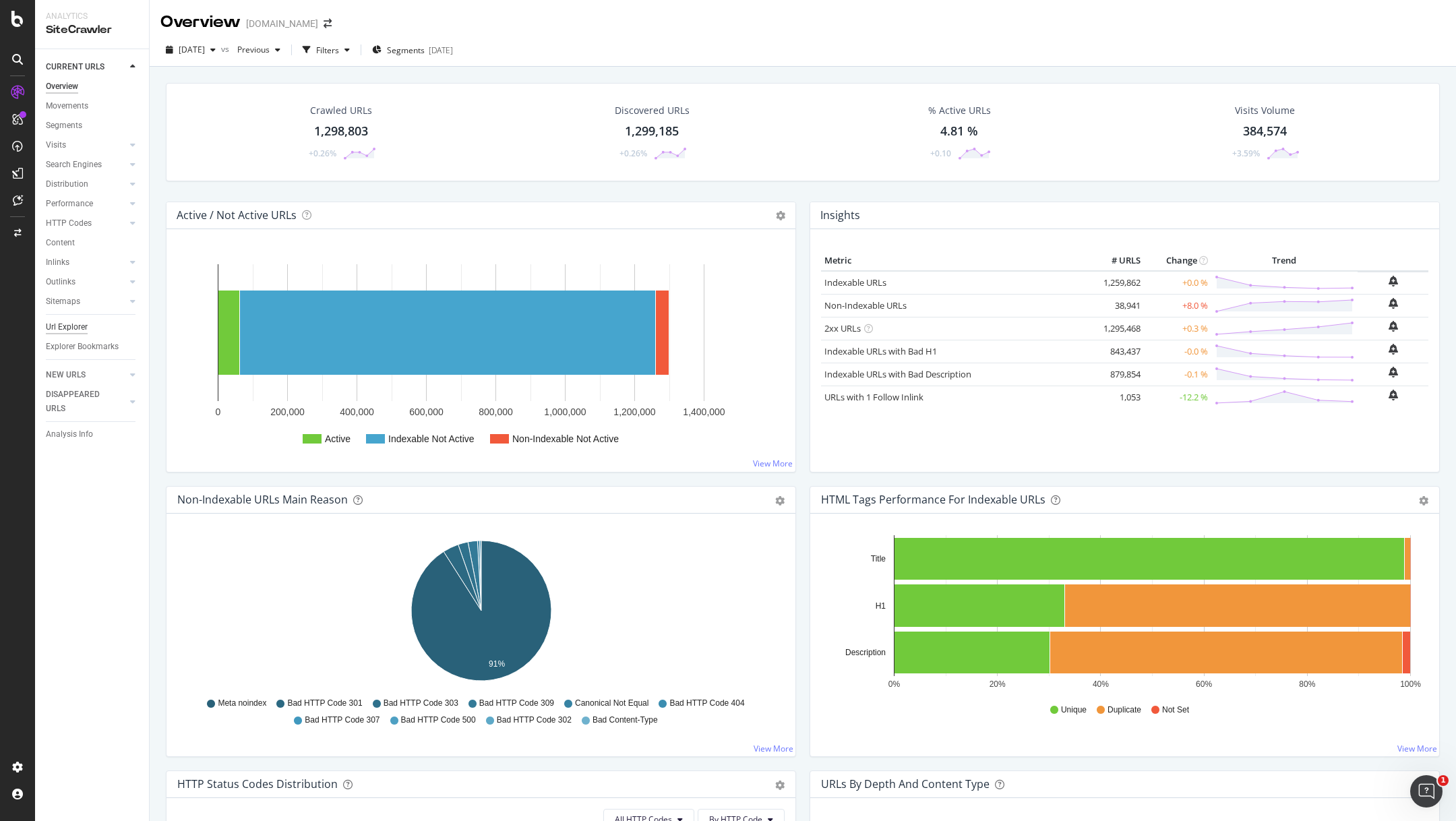
click at [66, 323] on div "Url Explorer" at bounding box center [67, 327] width 42 height 15
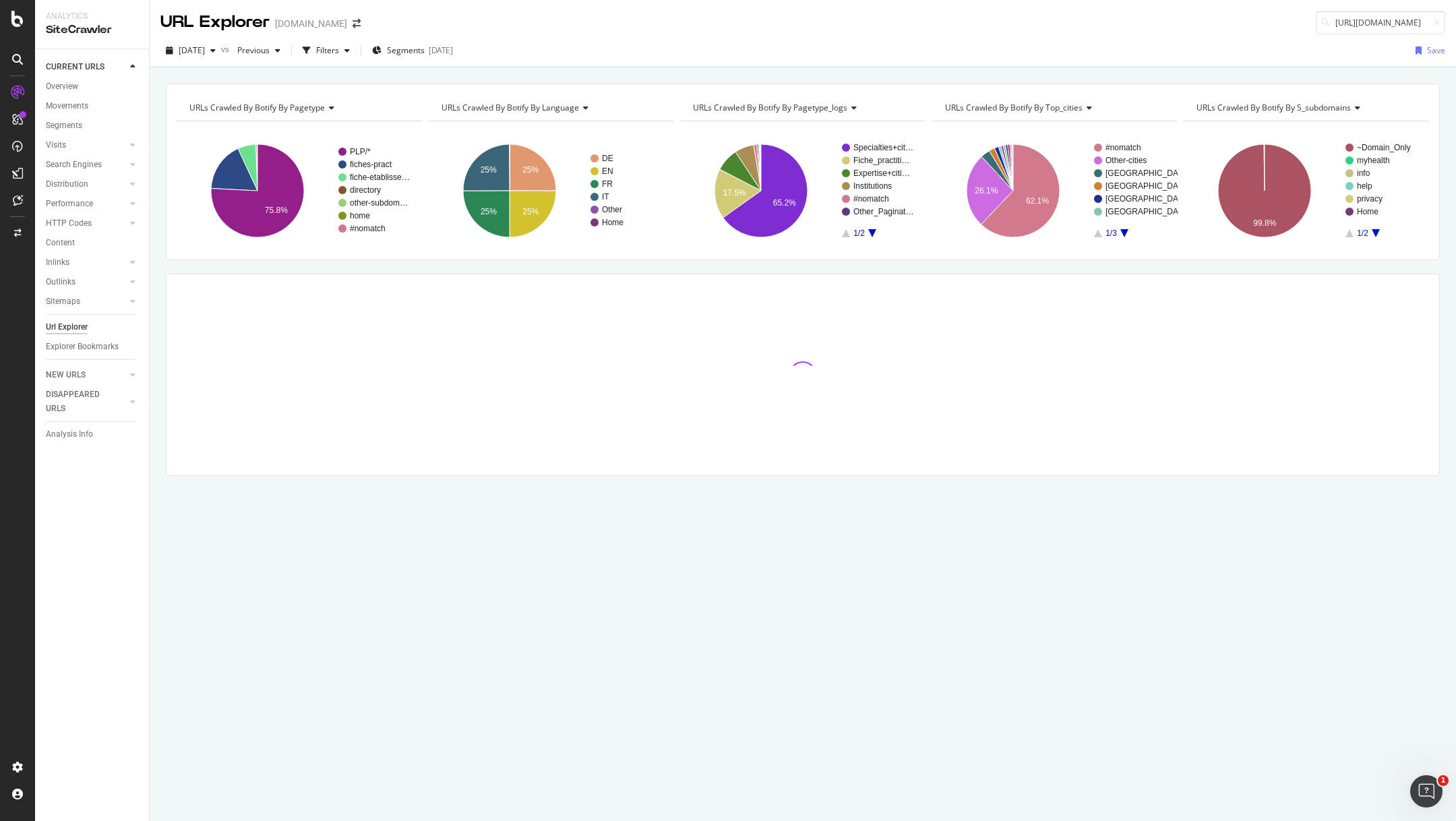
scroll to position [0, 158]
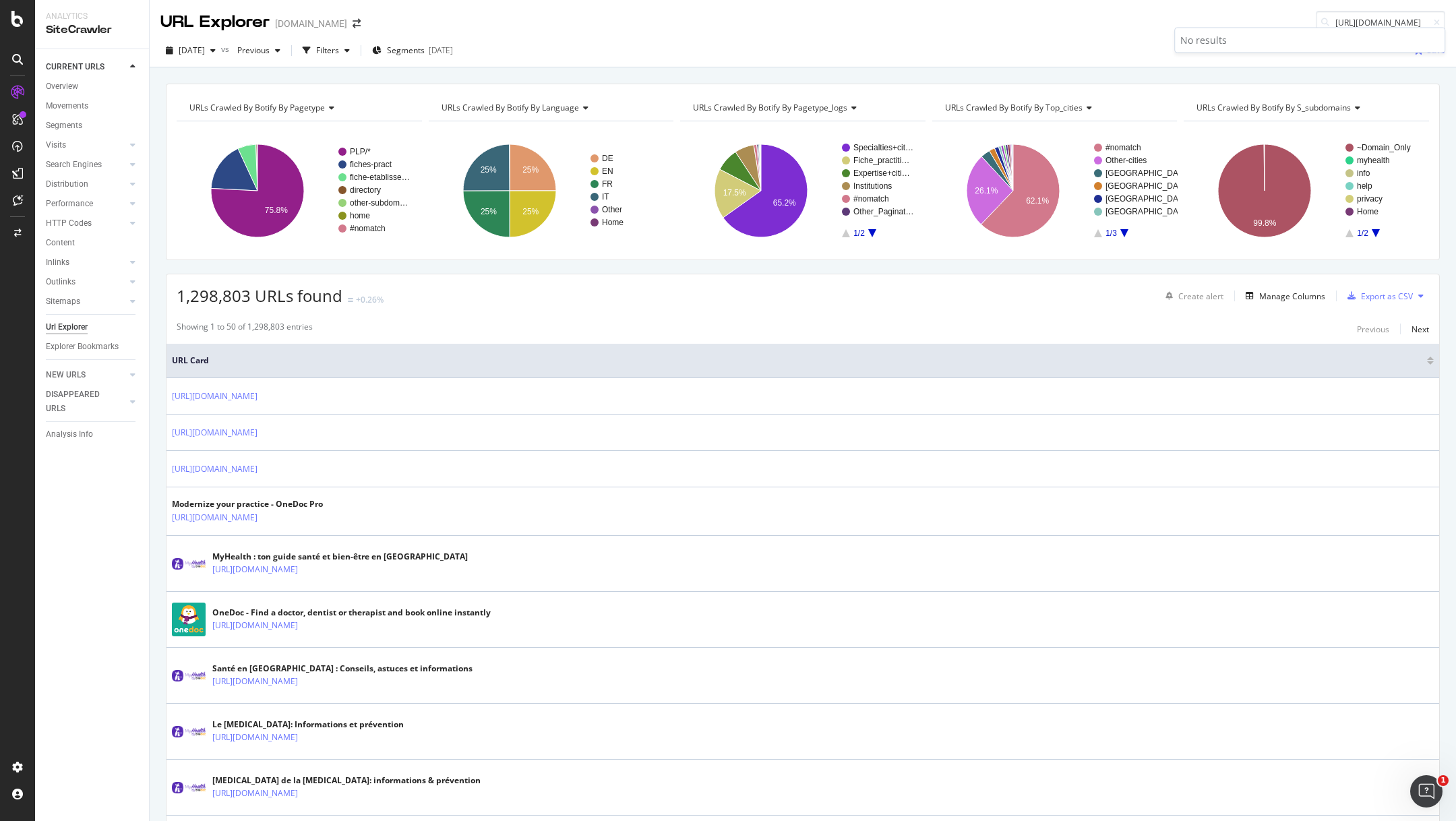
type input "[URL][DOMAIN_NAME]"
click at [1224, 11] on div "URL Explorer [DOMAIN_NAME] [URL][DOMAIN_NAME]" at bounding box center [802, 17] width 1307 height 34
click at [1434, 26] on icon at bounding box center [1436, 22] width 6 height 8
click at [1360, 27] on input at bounding box center [1381, 23] width 130 height 24
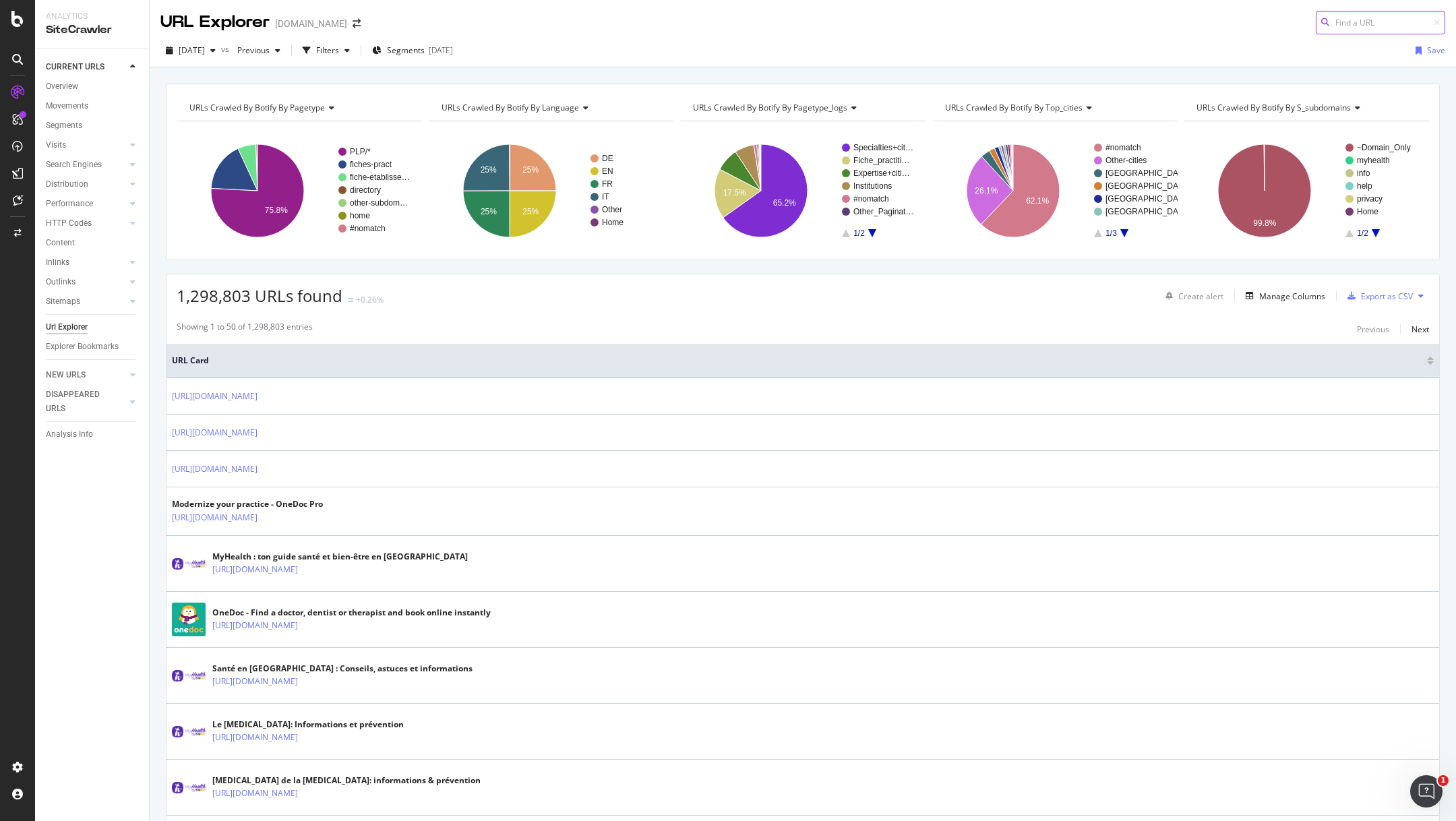
paste input "/en/medical-data-security-our-priority-at-onedoc,"
drag, startPoint x: 1424, startPoint y: 20, endPoint x: 1311, endPoint y: 23, distance: 113.0
click at [1311, 23] on div "URL Explorer [DOMAIN_NAME] /en/medical-data-security-our-priority-at-onedoc," at bounding box center [802, 17] width 1307 height 34
type input "/en/medical-data-security-our-priority-at-onedoc,"
